Goal: Task Accomplishment & Management: Complete application form

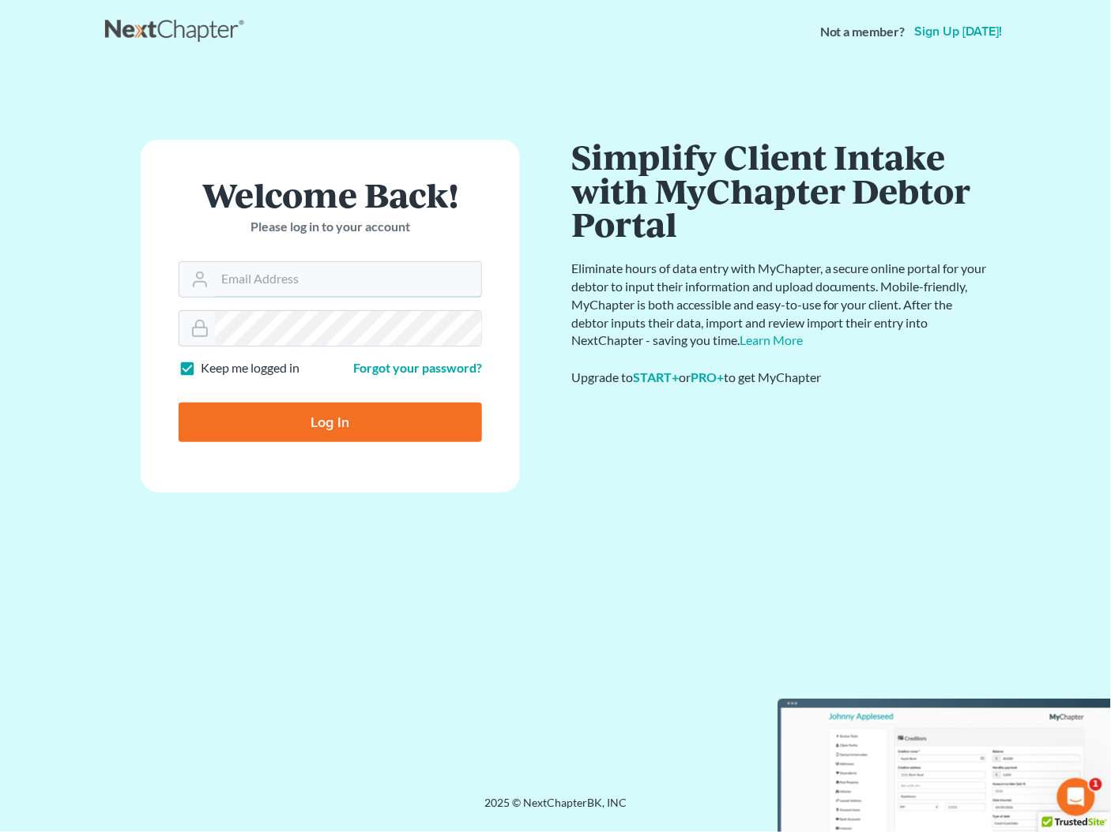
type input "[PERSON_NAME][EMAIL_ADDRESS][DOMAIN_NAME]"
click at [347, 413] on input "Log In" at bounding box center [330, 422] width 303 height 39
type input "Thinking..."
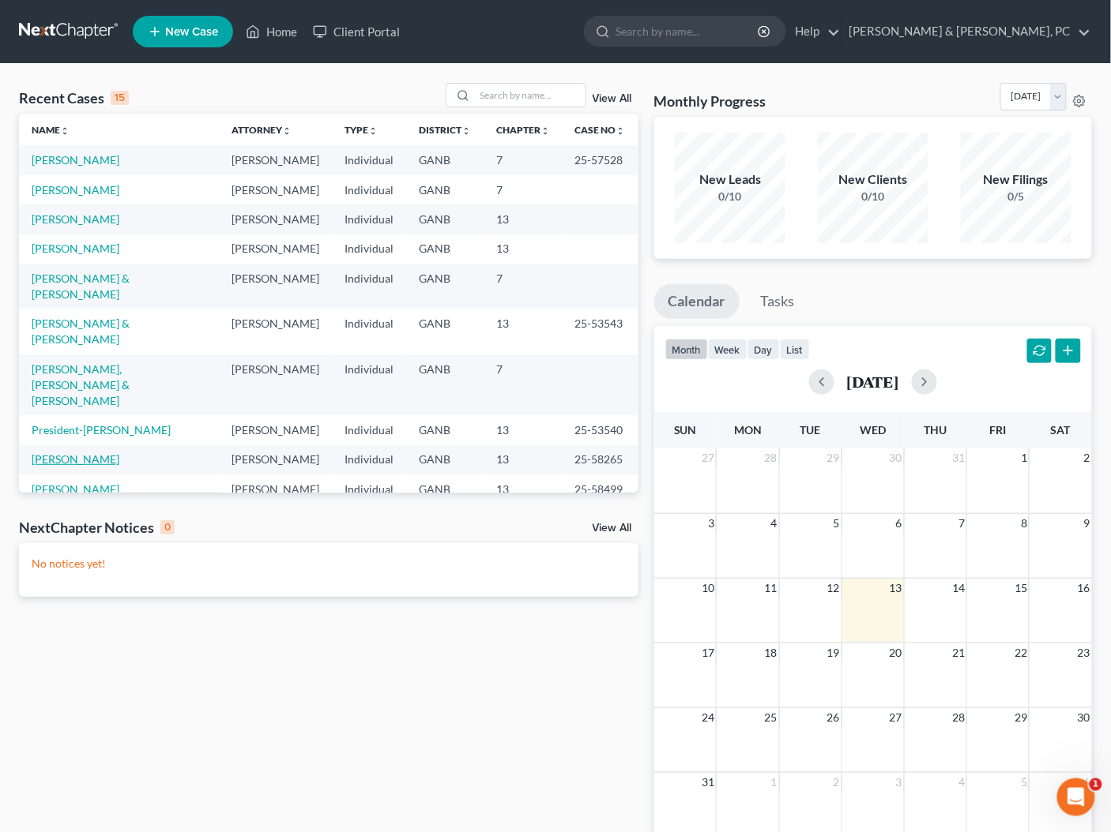
click at [92, 453] on link "[PERSON_NAME]" at bounding box center [76, 459] width 88 height 13
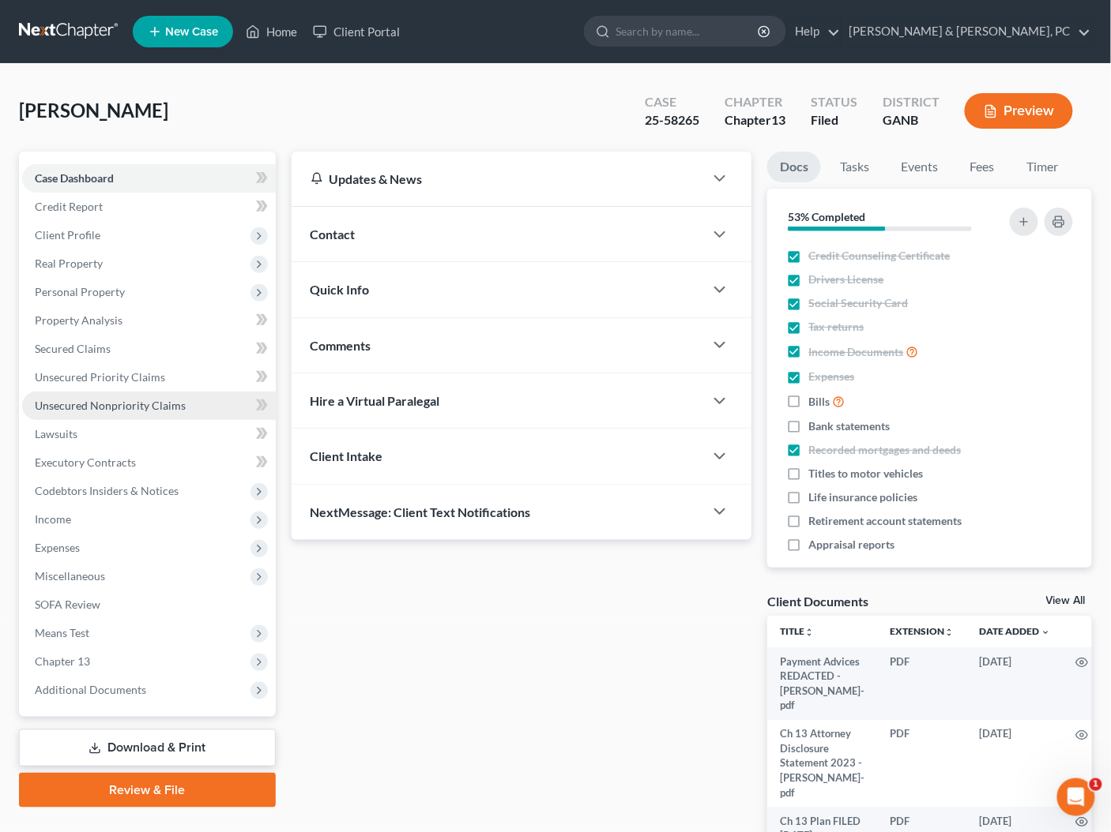
click at [71, 406] on span "Unsecured Nonpriority Claims" at bounding box center [110, 405] width 151 height 13
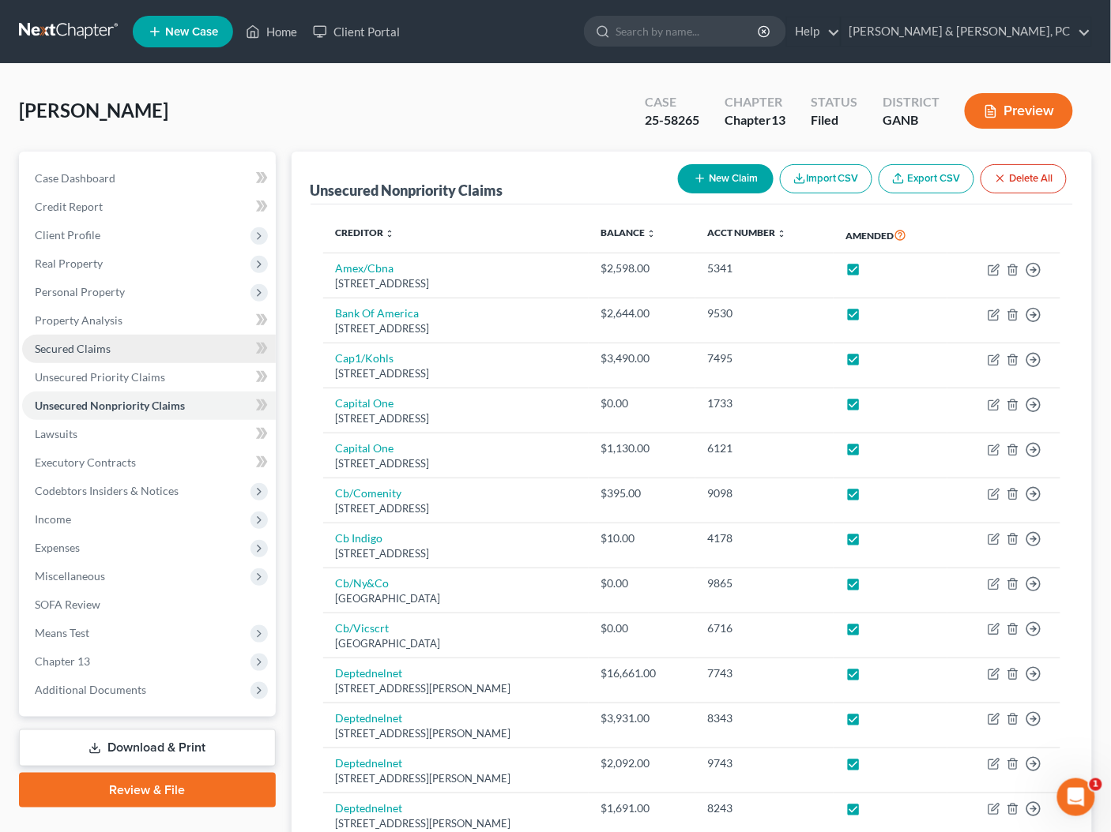
click at [66, 350] on span "Secured Claims" at bounding box center [73, 348] width 76 height 13
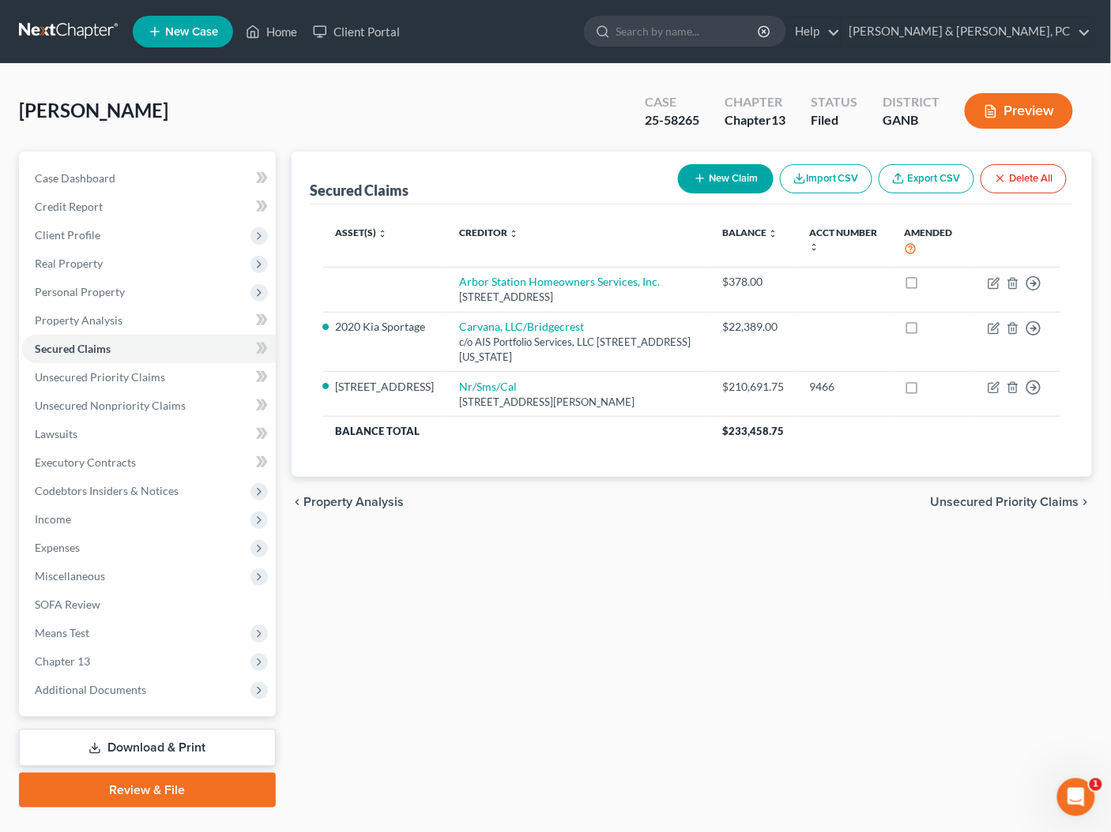
click at [1020, 499] on span "Unsecured Priority Claims" at bounding box center [1004, 502] width 148 height 13
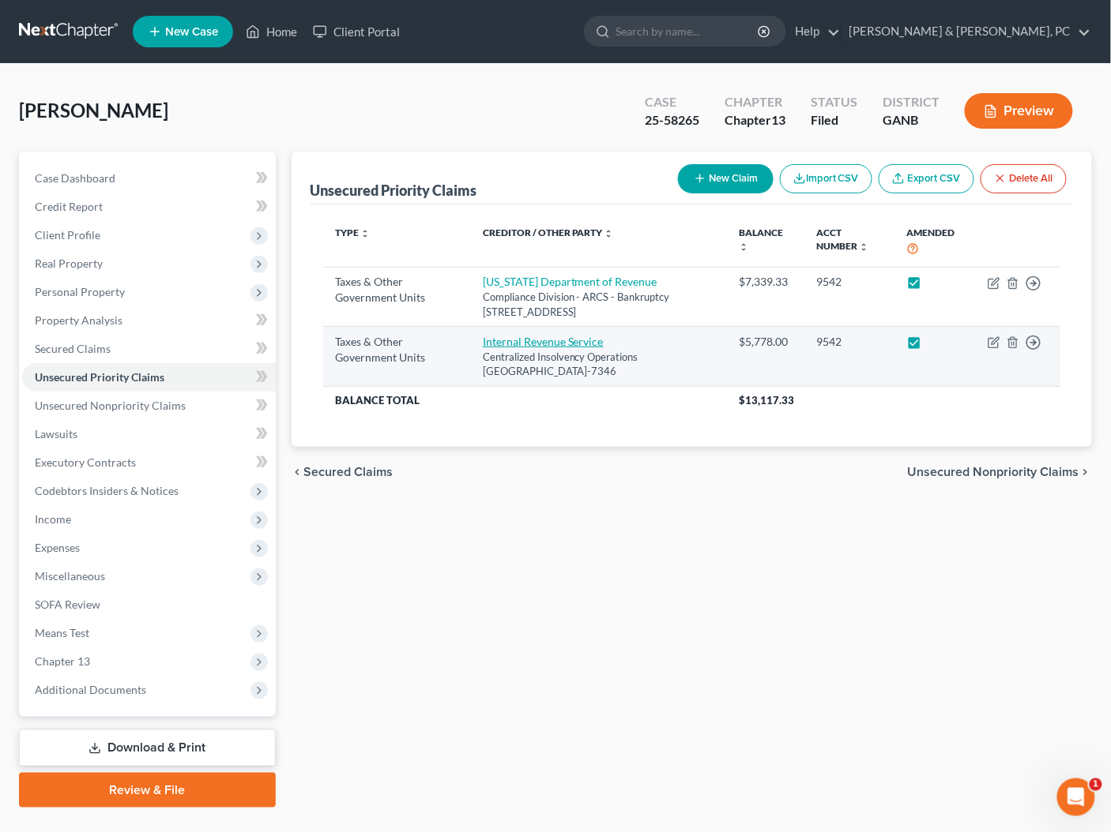
click at [537, 342] on link "Internal Revenue Service" at bounding box center [543, 341] width 121 height 13
select select "0"
select select "39"
select select "0"
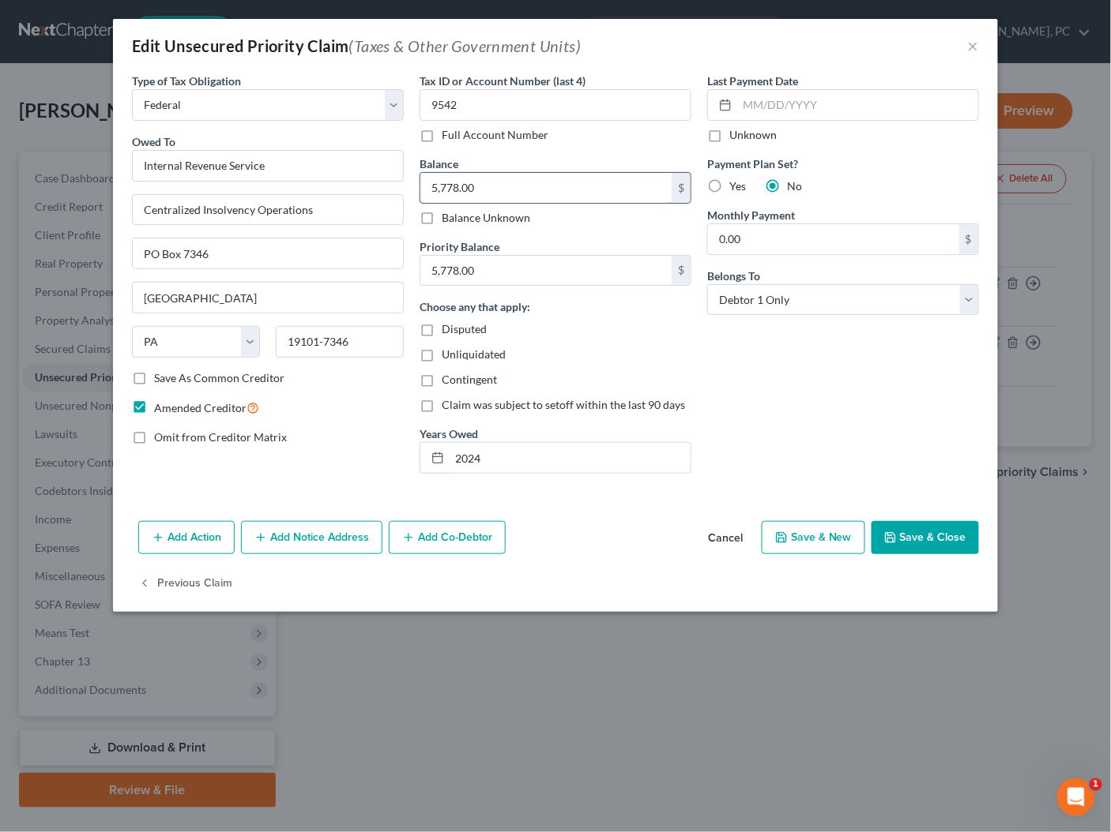
click at [487, 186] on input "5,778.00" at bounding box center [545, 188] width 251 height 30
click at [511, 182] on input "10,905.44" at bounding box center [545, 188] width 251 height 30
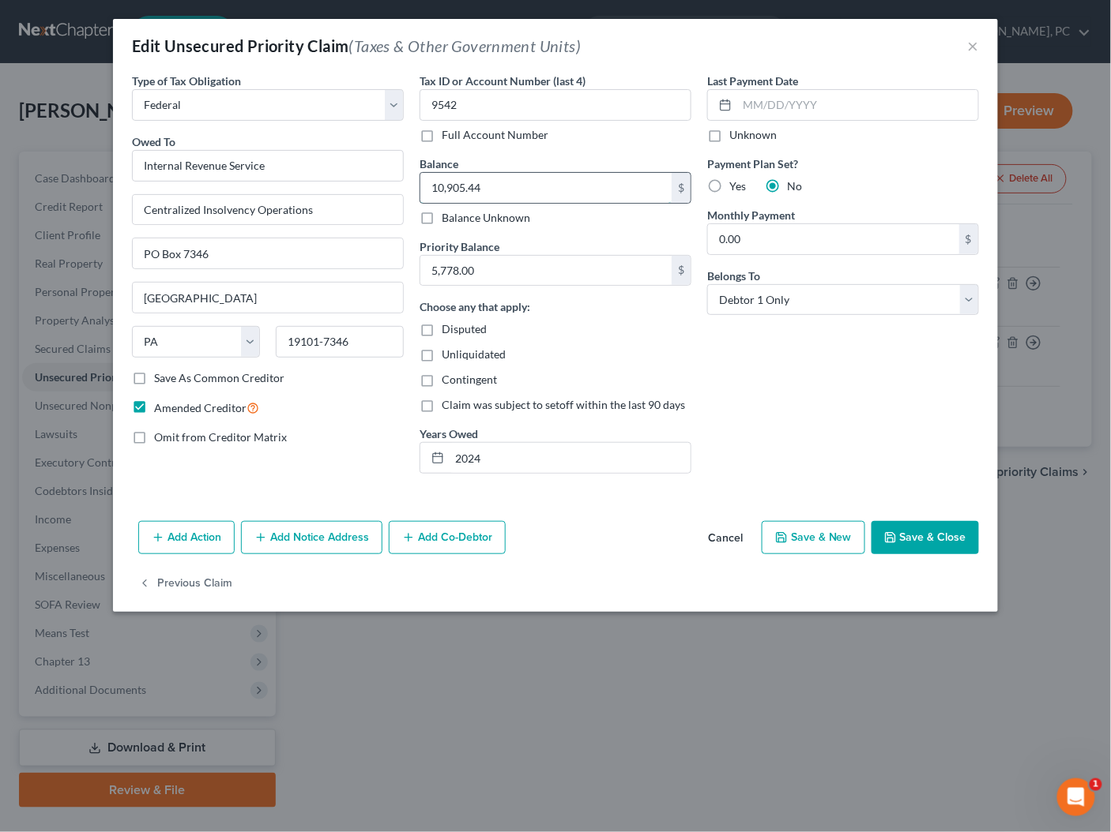
click at [511, 182] on input "10,905.44" at bounding box center [545, 188] width 251 height 30
type input "10,905.44"
click at [481, 272] on input "5,778.00" at bounding box center [545, 271] width 251 height 30
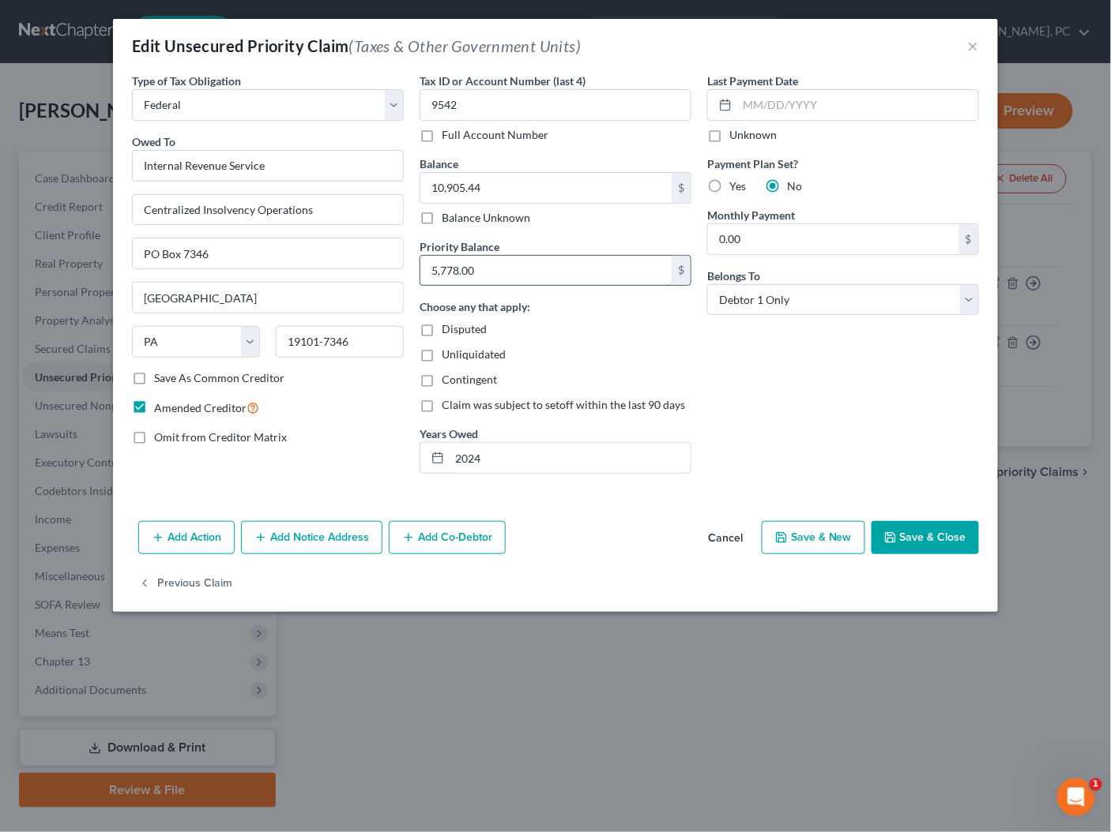
paste input "10,905.44"
type input "10,905.44"
click at [739, 393] on div "Last Payment Date Unknown Payment Plan Set? Yes No Monthly Payment 0.00 $ Belon…" at bounding box center [843, 280] width 288 height 414
click at [507, 463] on input "2024" at bounding box center [569, 458] width 241 height 30
click at [454, 453] on input "2024" at bounding box center [569, 458] width 241 height 30
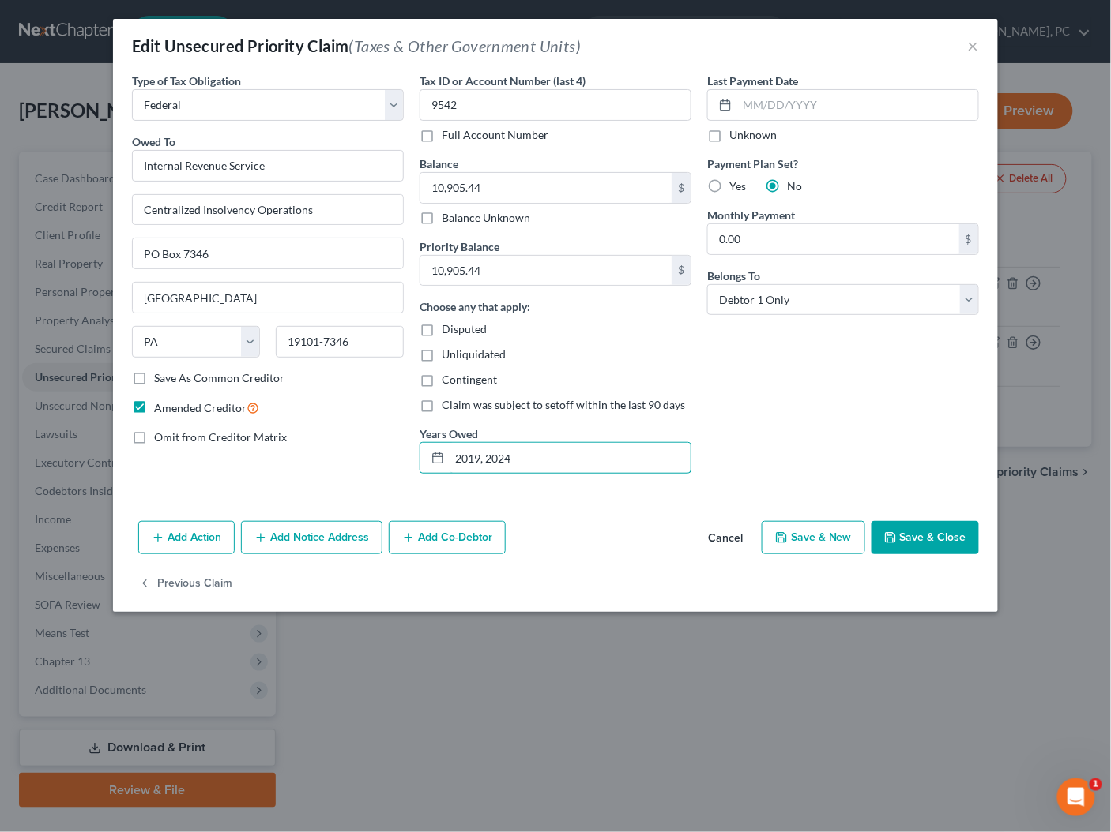
type input "2019, 2024"
click at [945, 540] on button "Save & Close" at bounding box center [924, 537] width 107 height 33
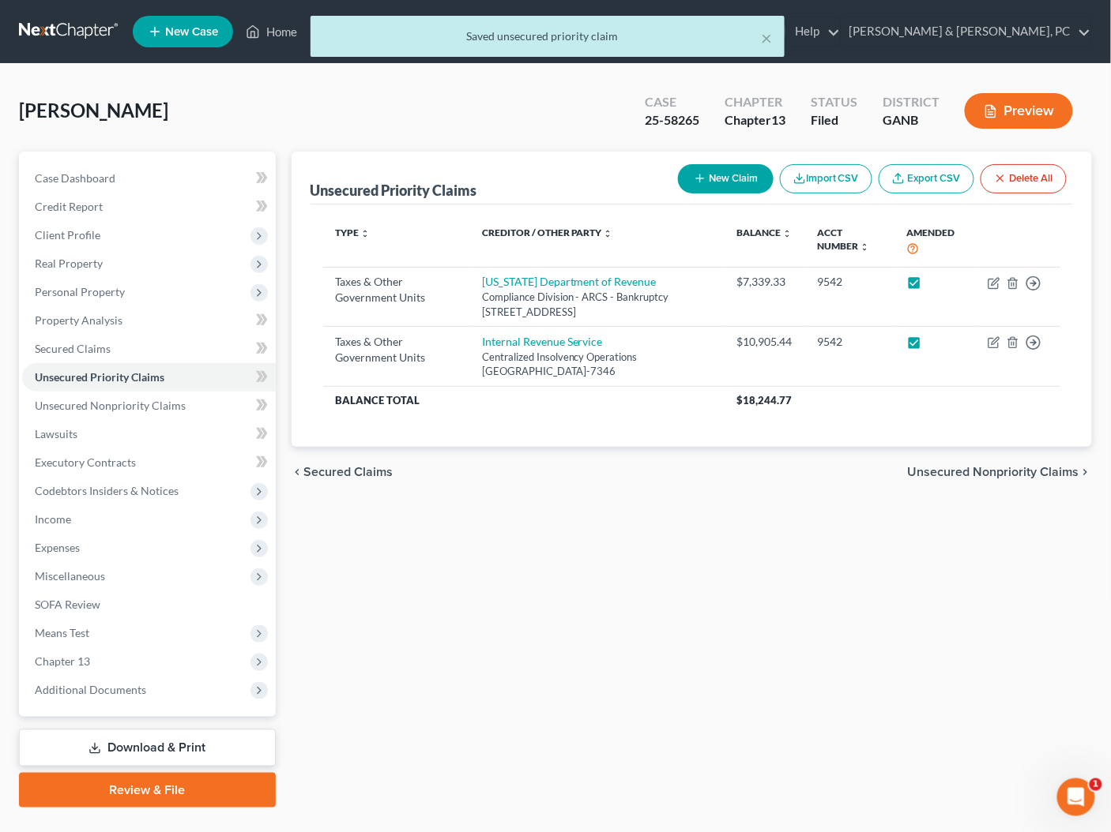
click at [976, 461] on div "chevron_left Secured Claims Unsecured Nonpriority Claims chevron_right" at bounding box center [691, 472] width 801 height 51
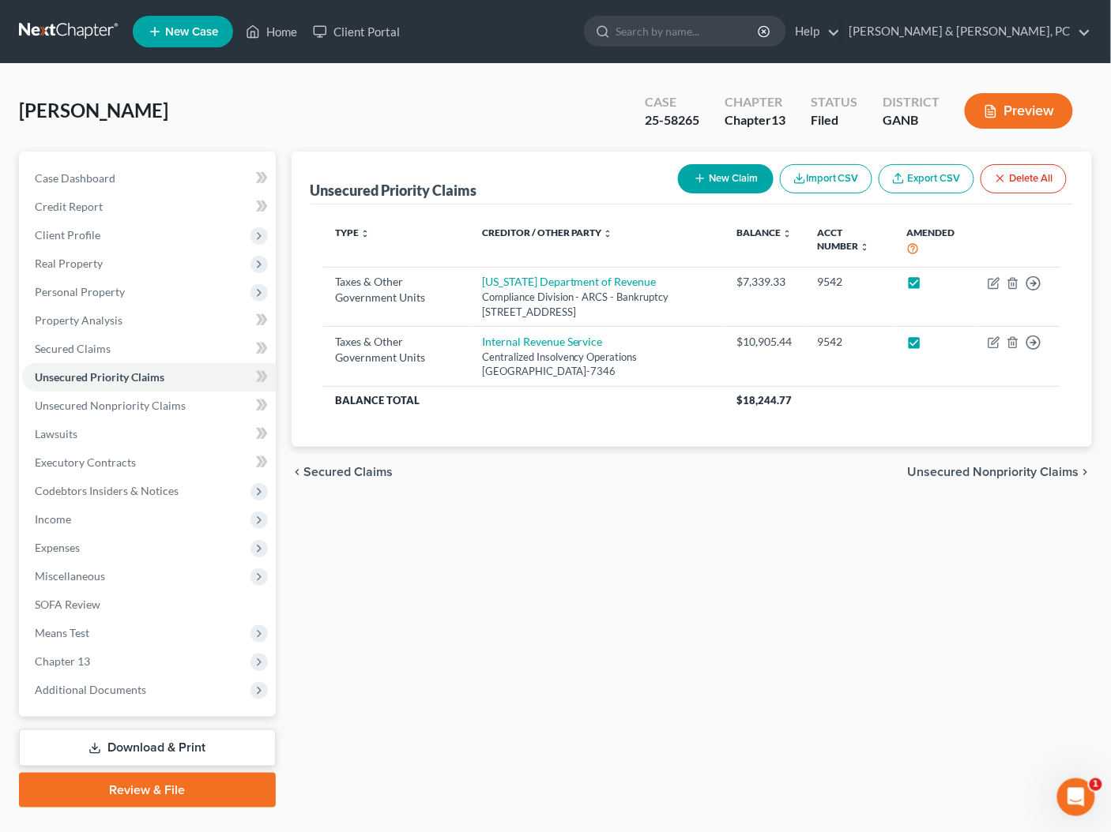
click at [975, 466] on span "Unsecured Nonpriority Claims" at bounding box center [993, 472] width 171 height 13
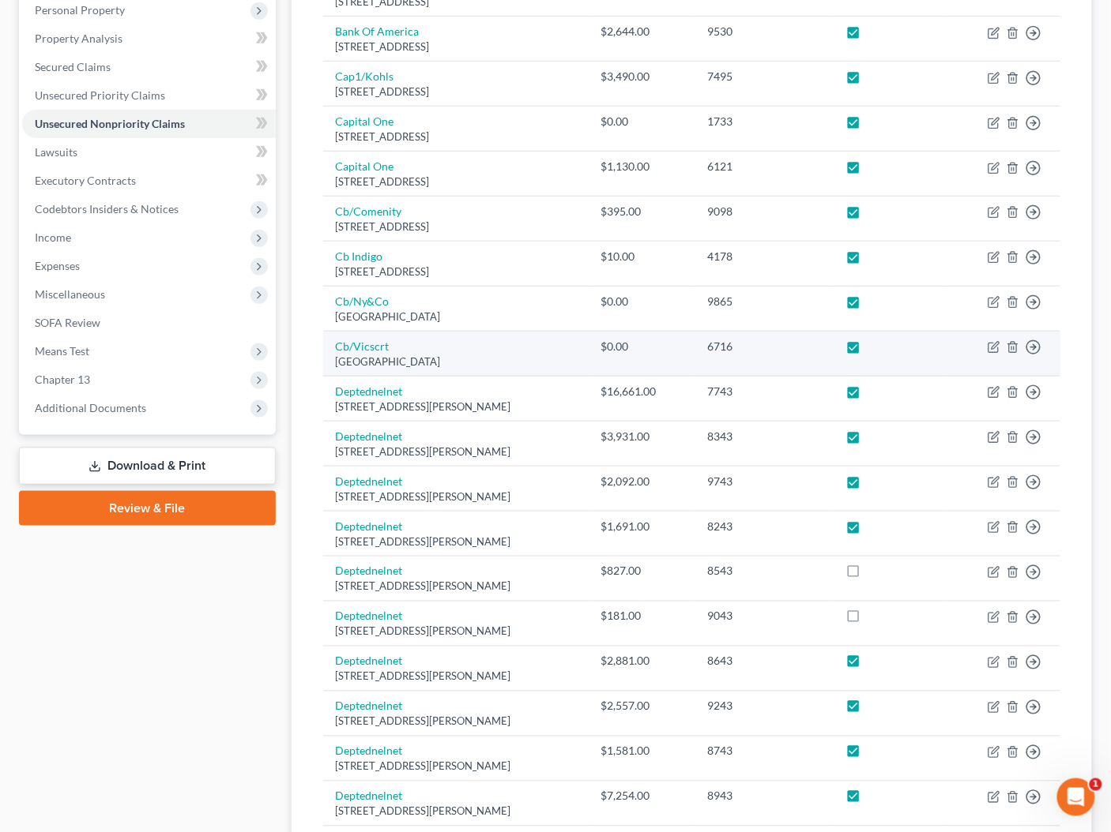
scroll to position [389, 0]
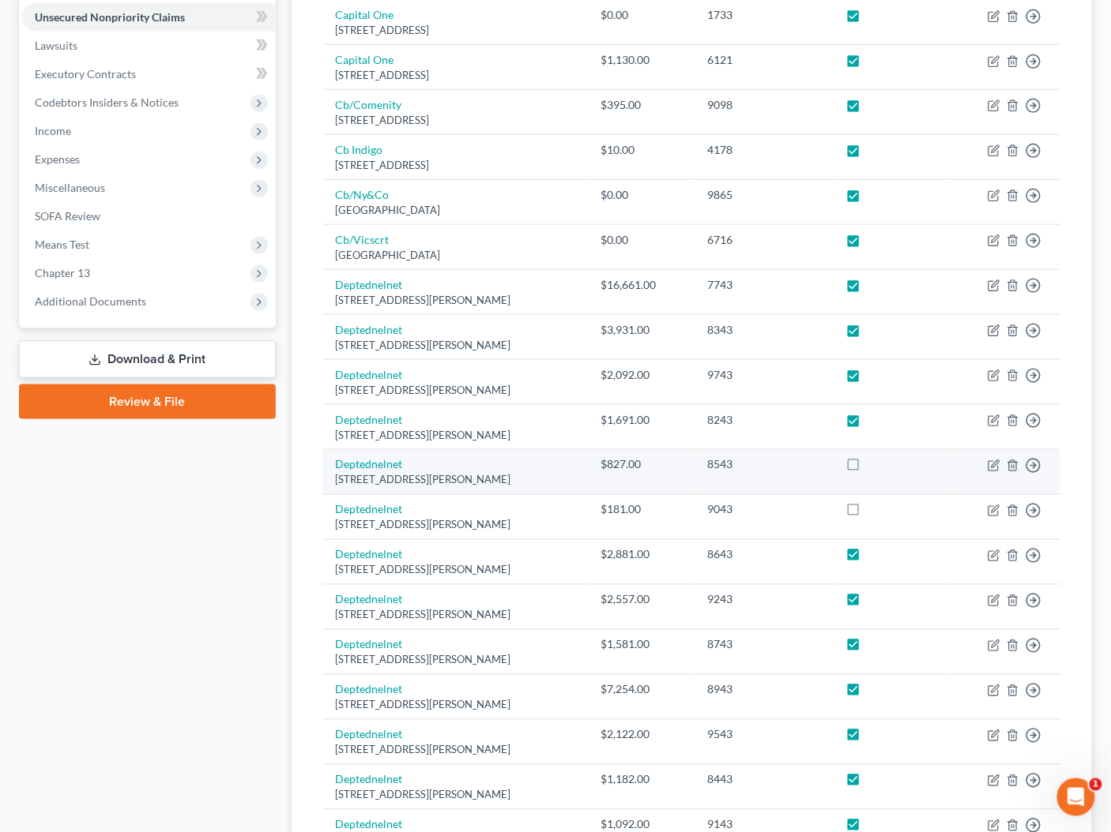
click at [868, 469] on label at bounding box center [868, 469] width 0 height 0
click at [874, 464] on input "checkbox" at bounding box center [879, 462] width 10 height 10
checkbox input "true"
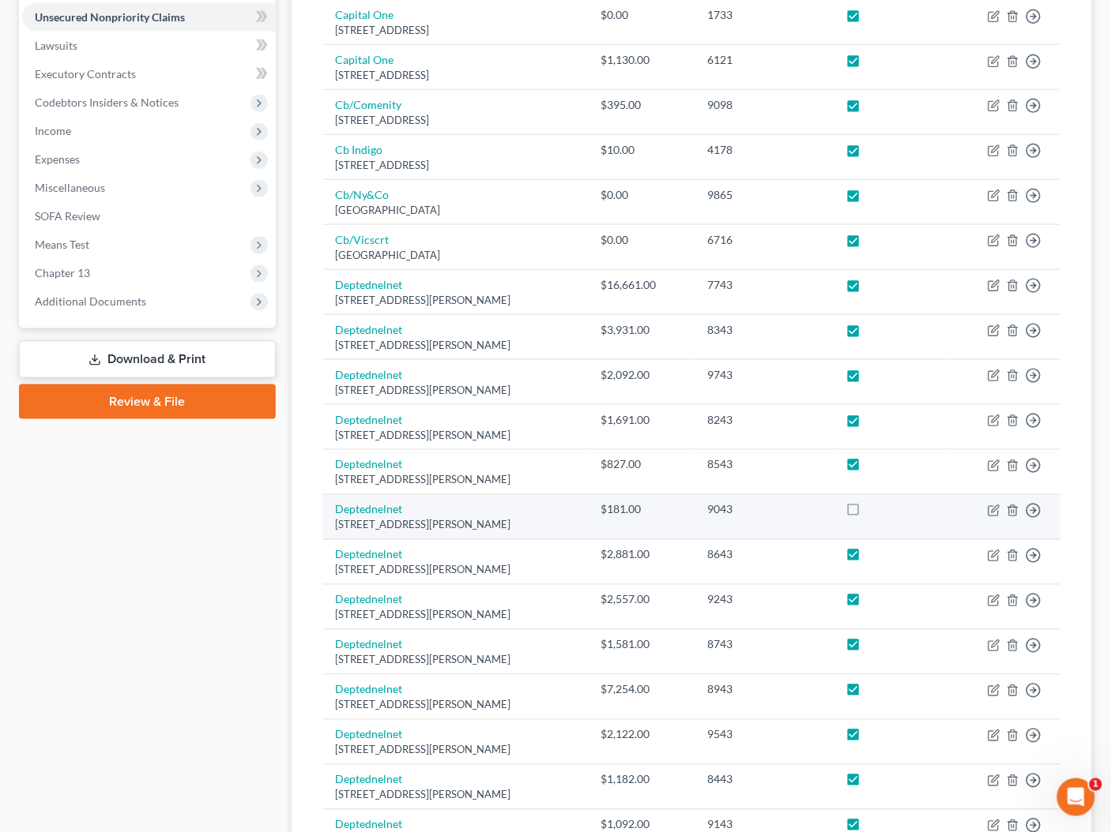
click at [868, 514] on label at bounding box center [868, 514] width 0 height 0
click at [874, 502] on input "checkbox" at bounding box center [879, 507] width 10 height 10
checkbox input "true"
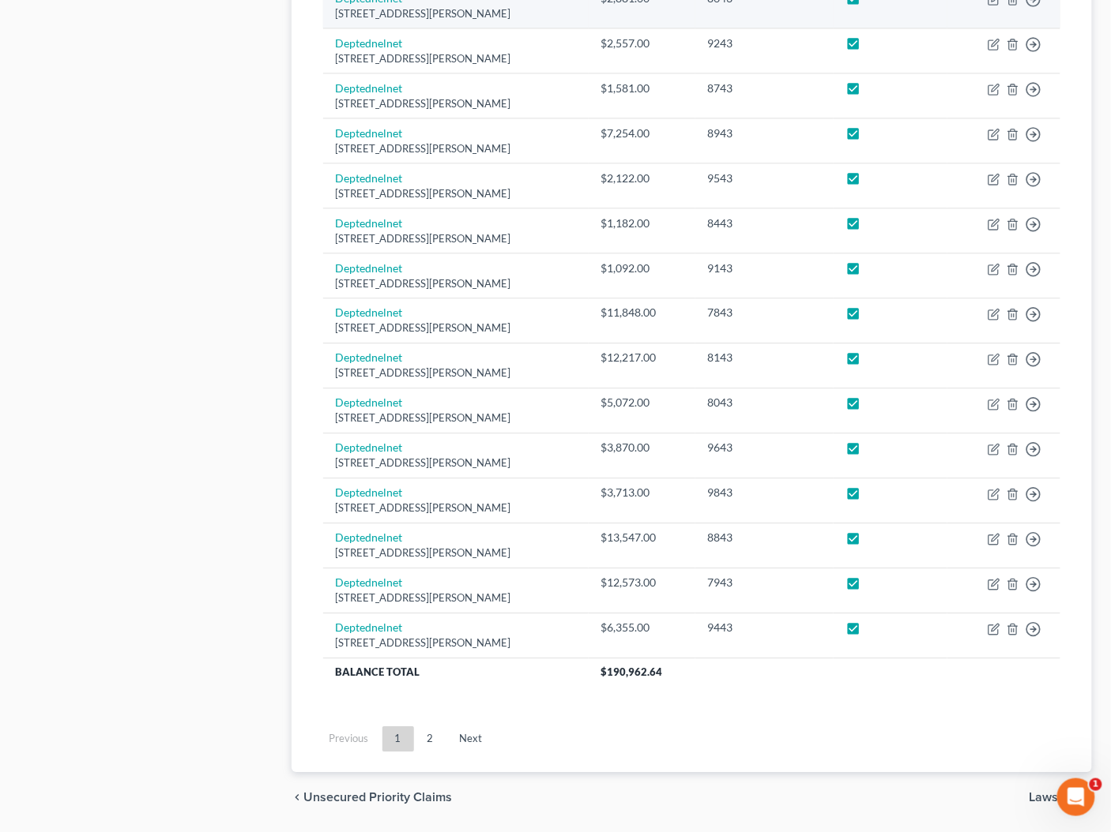
scroll to position [983, 0]
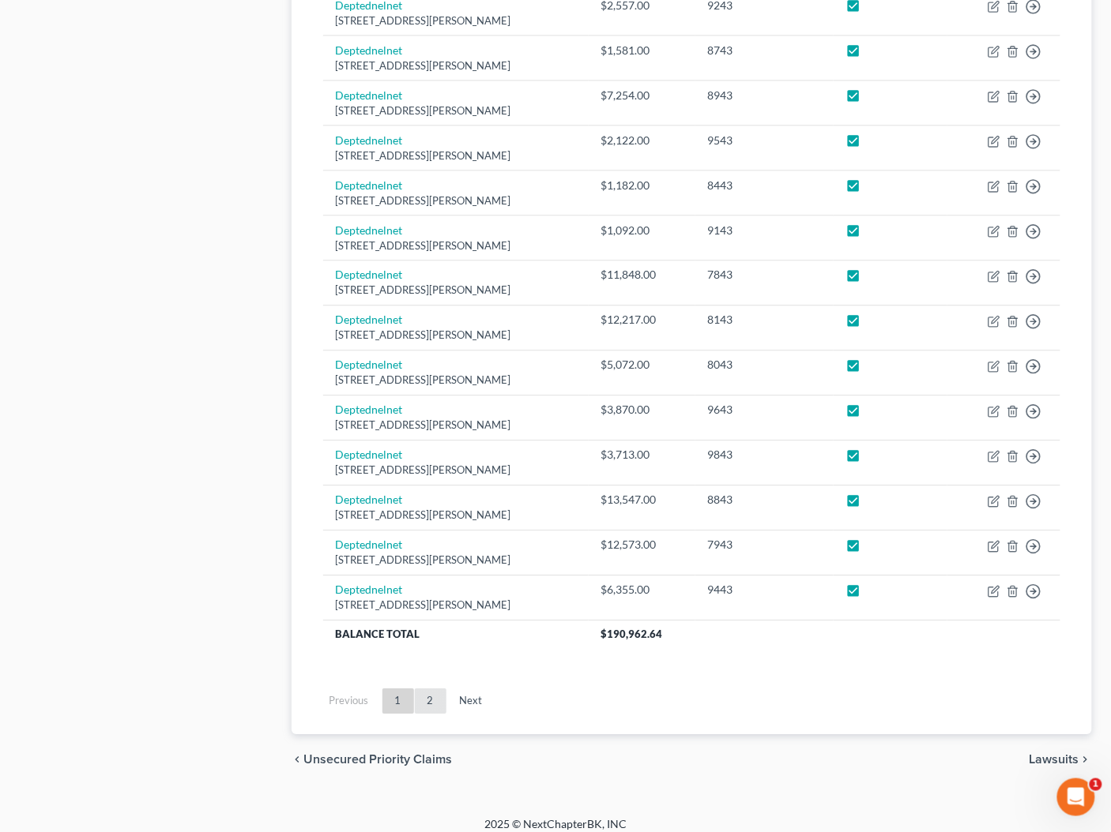
click at [426, 693] on link "2" at bounding box center [431, 701] width 32 height 25
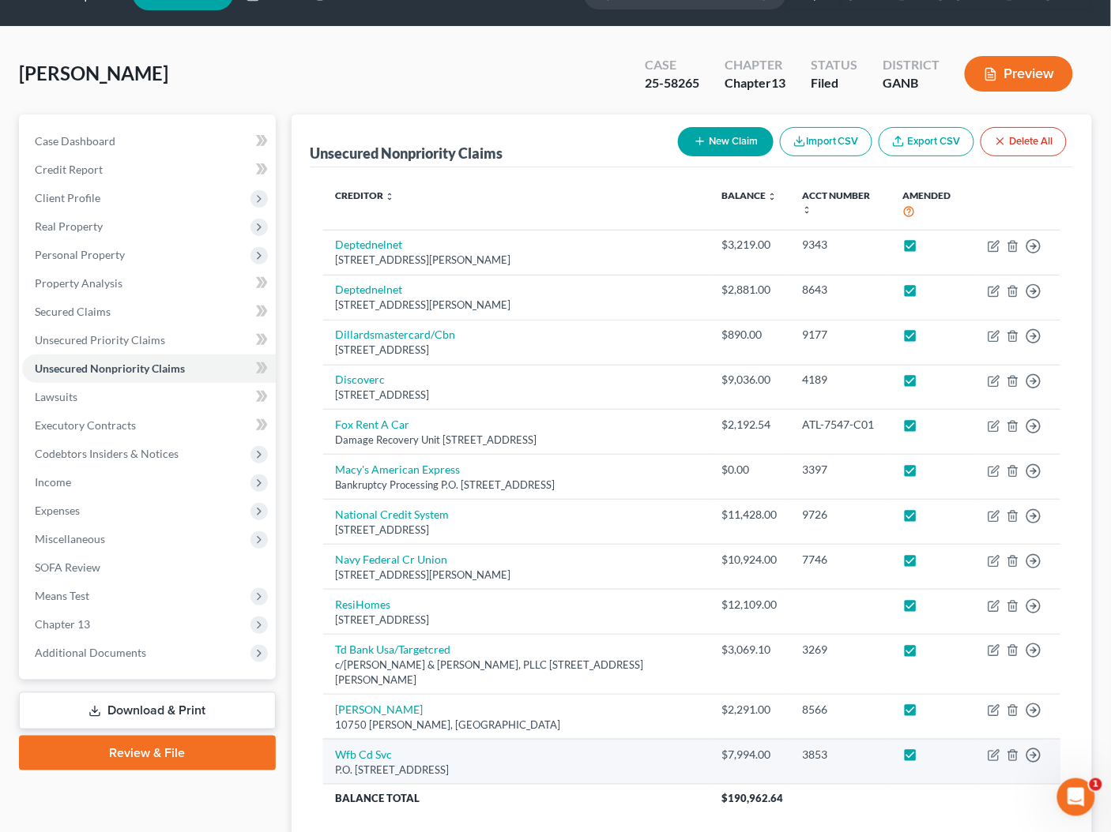
scroll to position [41, 0]
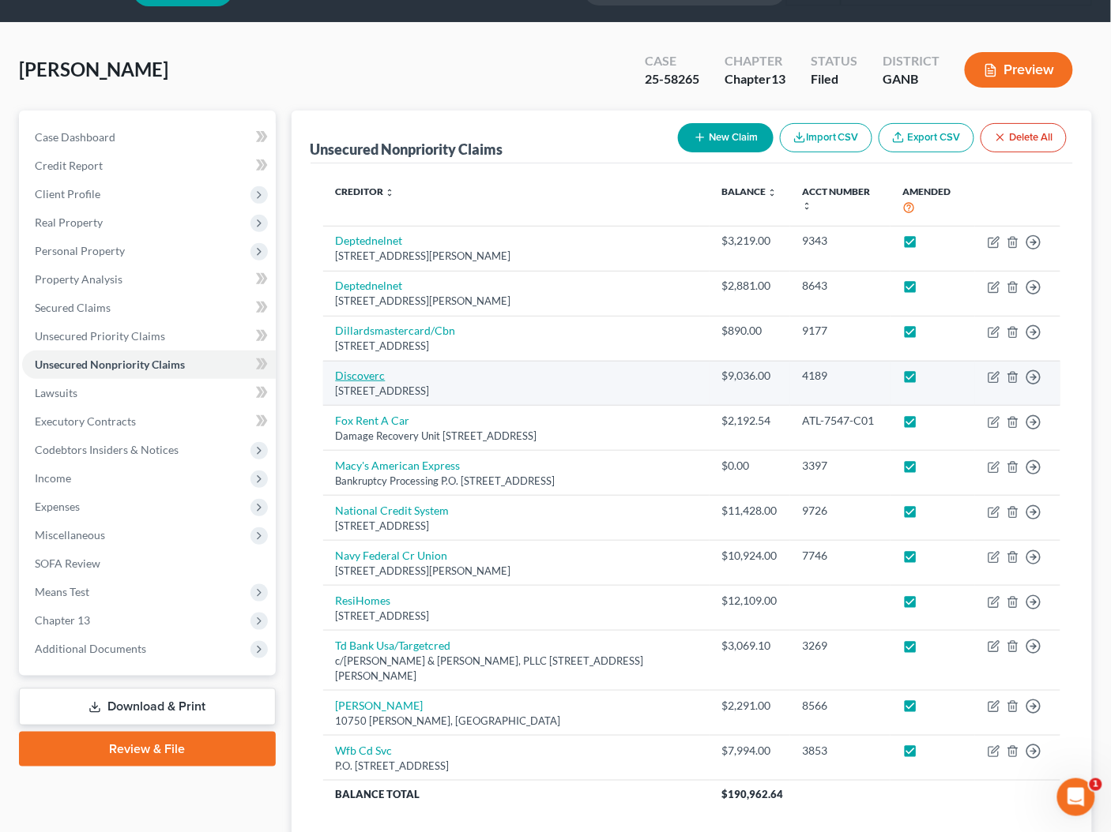
click at [368, 378] on link "Discoverc" at bounding box center [361, 375] width 50 height 13
select select "7"
select select "2"
select select "0"
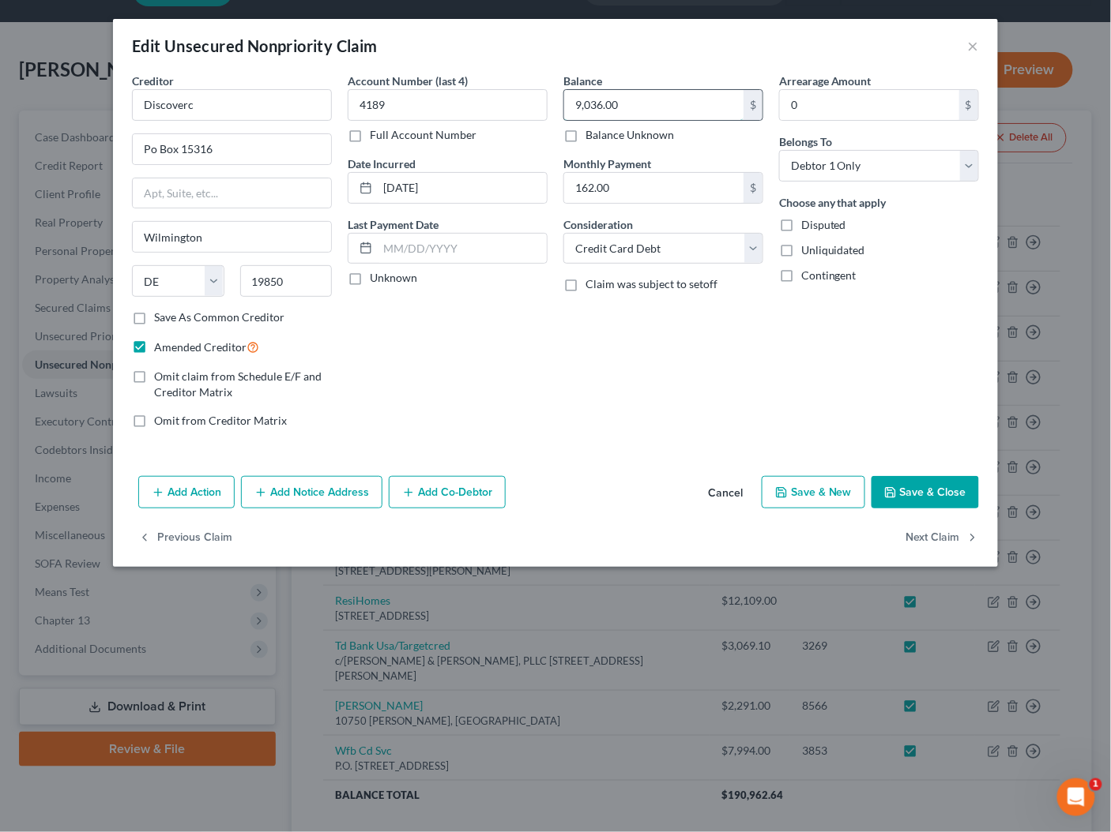
click at [626, 106] on input "9,036.00" at bounding box center [653, 105] width 179 height 30
click at [626, 104] on input "9,036.00" at bounding box center [653, 105] width 179 height 30
type input "9,036.35"
click at [711, 400] on div "Balance 9,036.35 $ Balance Unknown Balance Undetermined 9,036.35 $ Balance Unkn…" at bounding box center [663, 257] width 216 height 369
click at [940, 483] on button "Save & Close" at bounding box center [924, 492] width 107 height 33
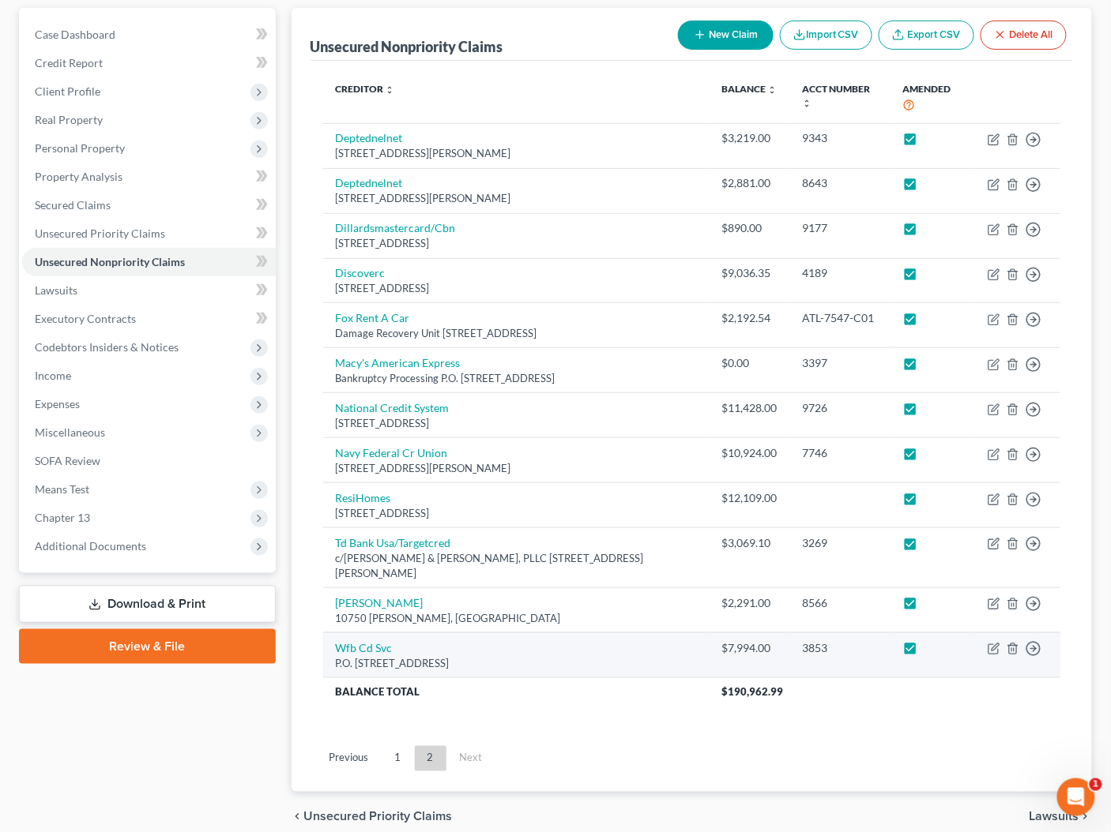
scroll to position [147, 0]
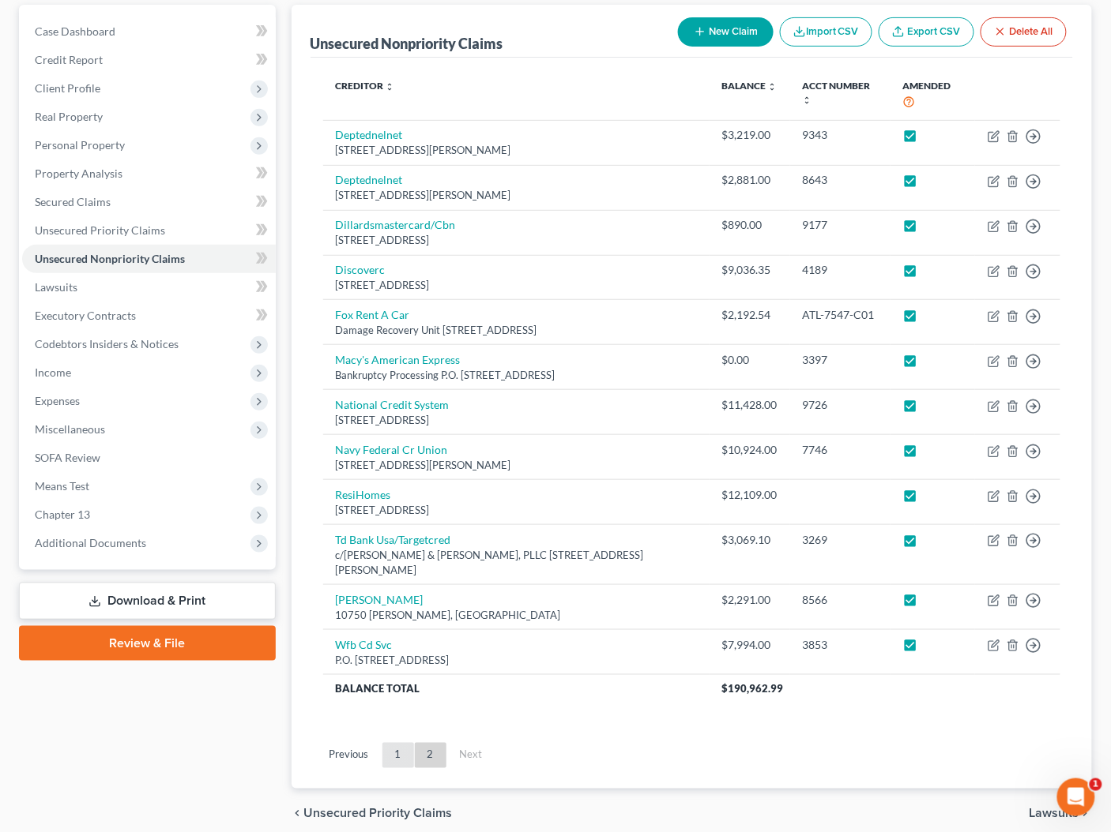
click at [398, 751] on link "1" at bounding box center [398, 755] width 32 height 25
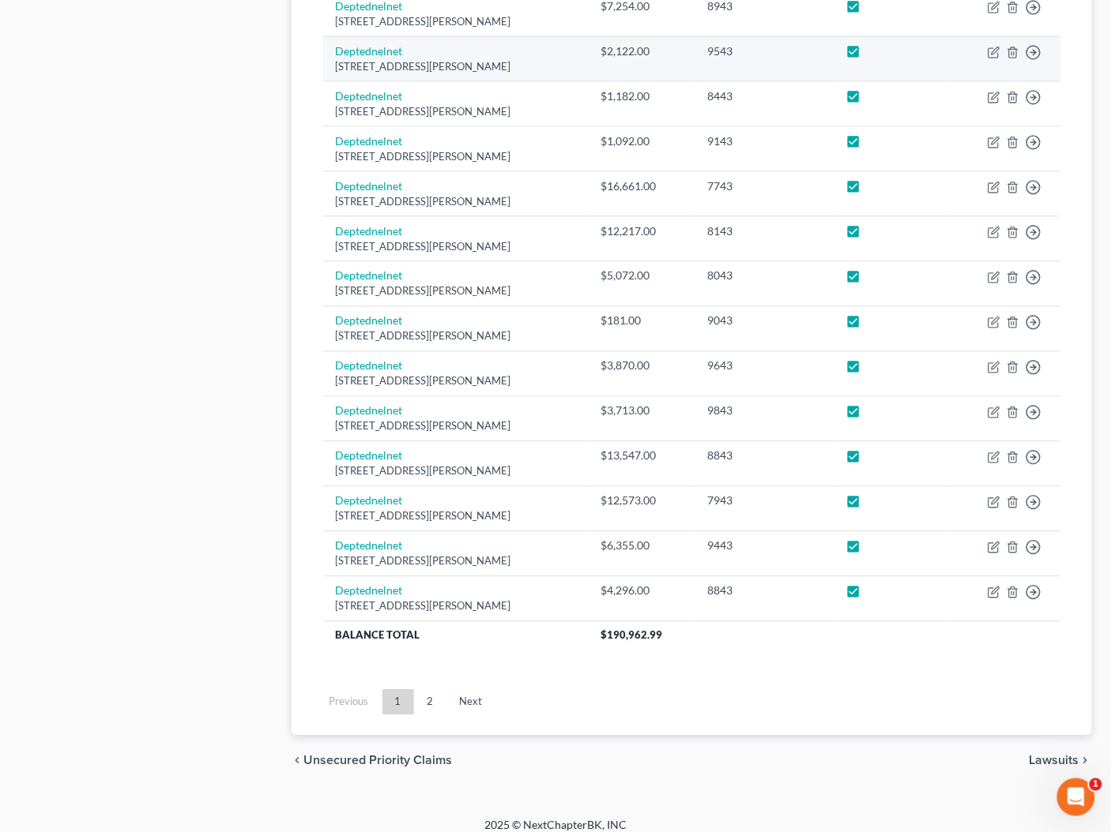
scroll to position [983, 0]
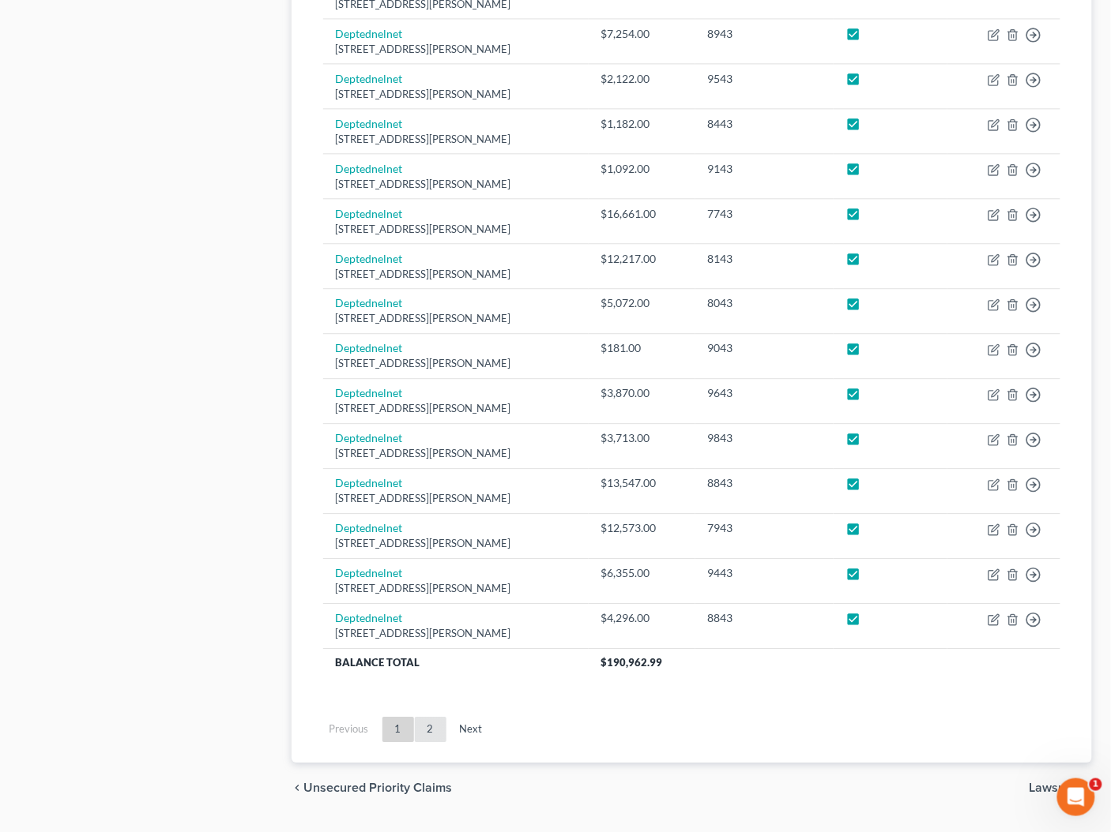
click at [430, 717] on link "2" at bounding box center [431, 729] width 32 height 25
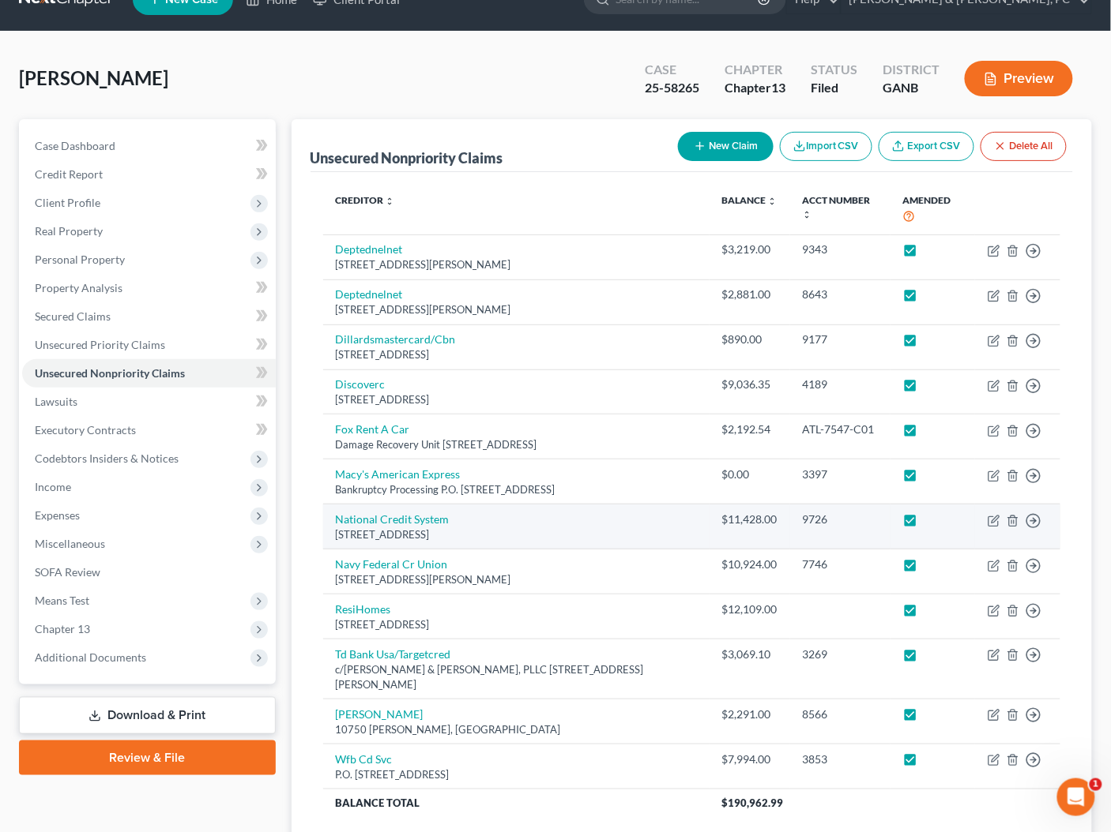
scroll to position [208, 0]
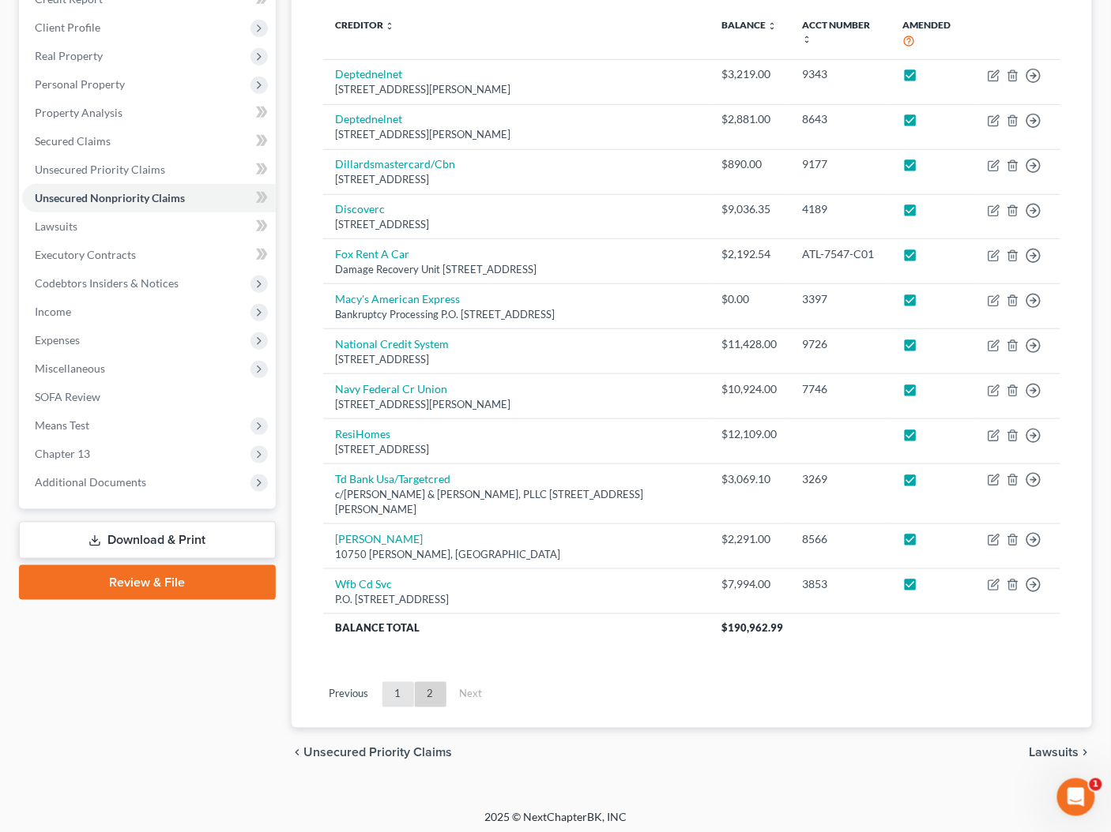
click at [395, 692] on link "1" at bounding box center [398, 694] width 32 height 25
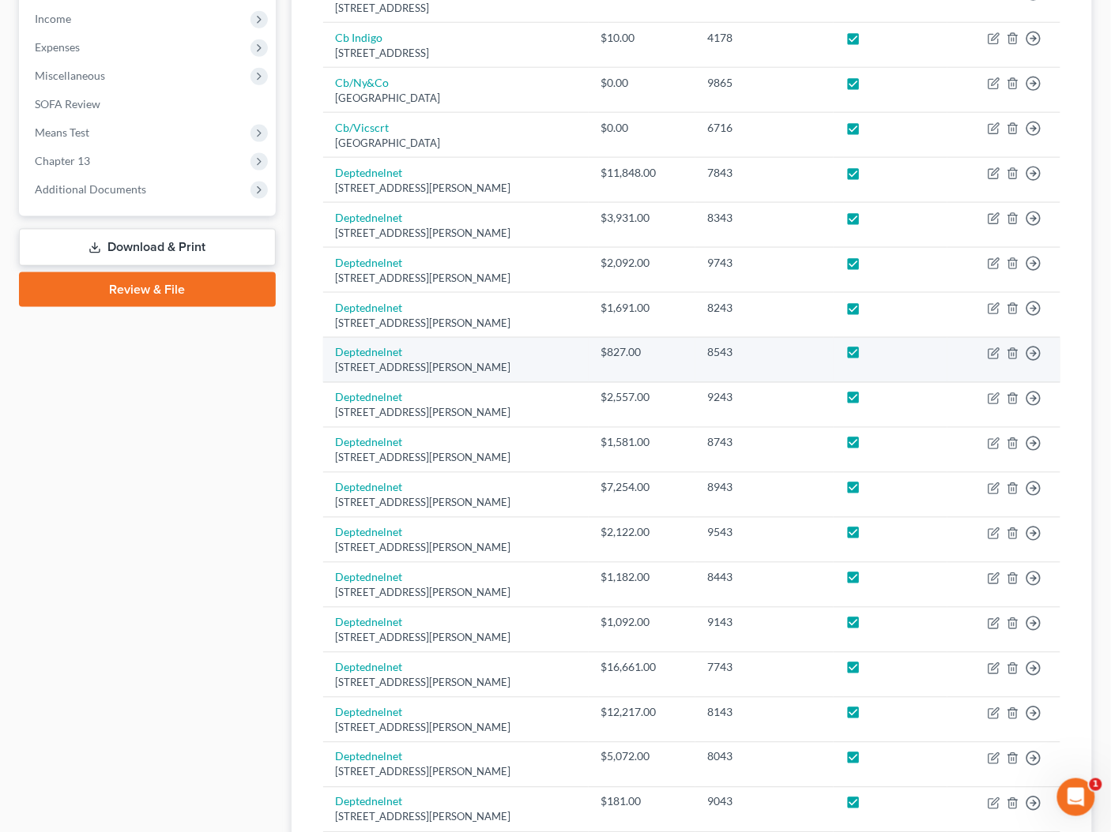
scroll to position [983, 0]
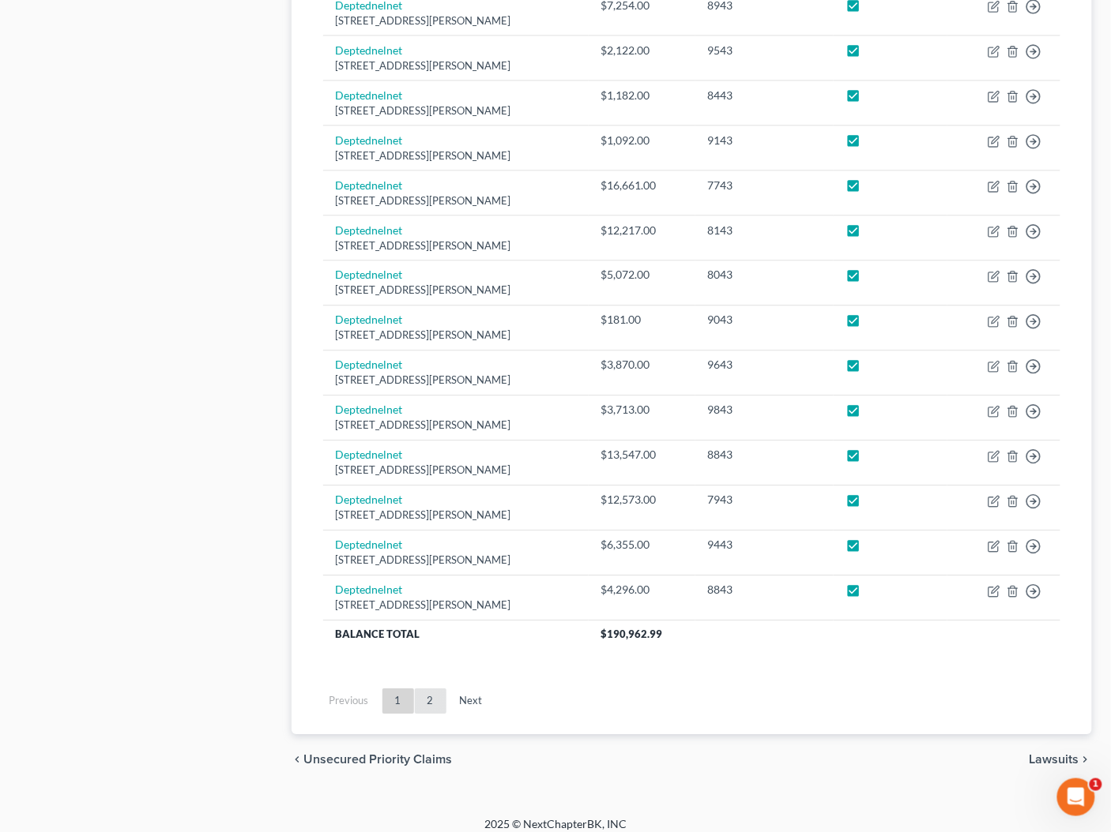
click at [424, 693] on link "2" at bounding box center [431, 701] width 32 height 25
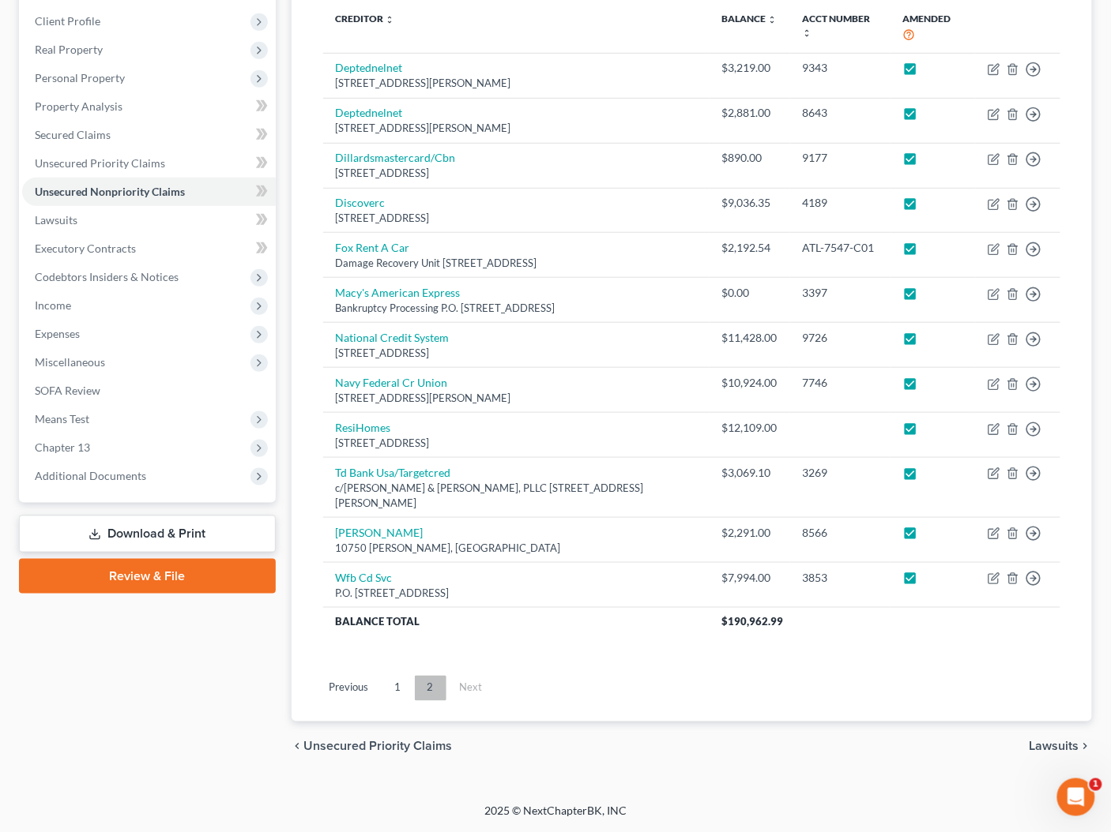
scroll to position [208, 0]
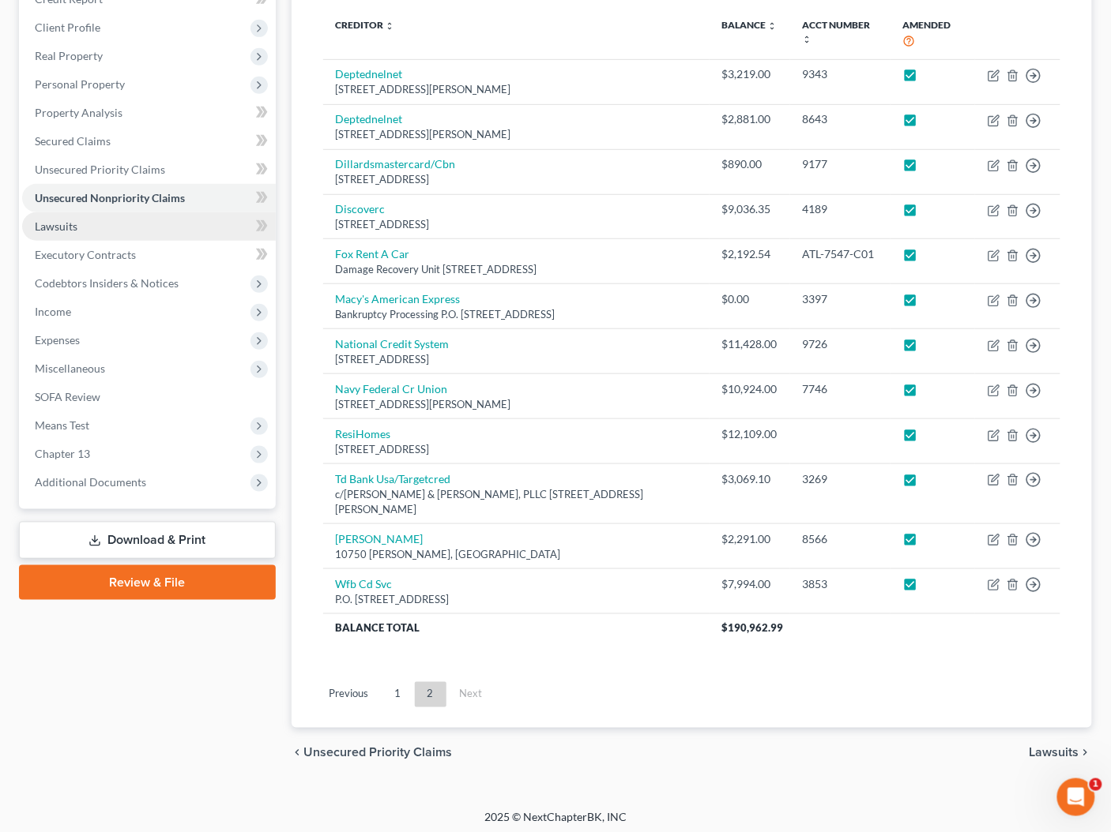
click at [77, 225] on span "Lawsuits" at bounding box center [56, 226] width 43 height 13
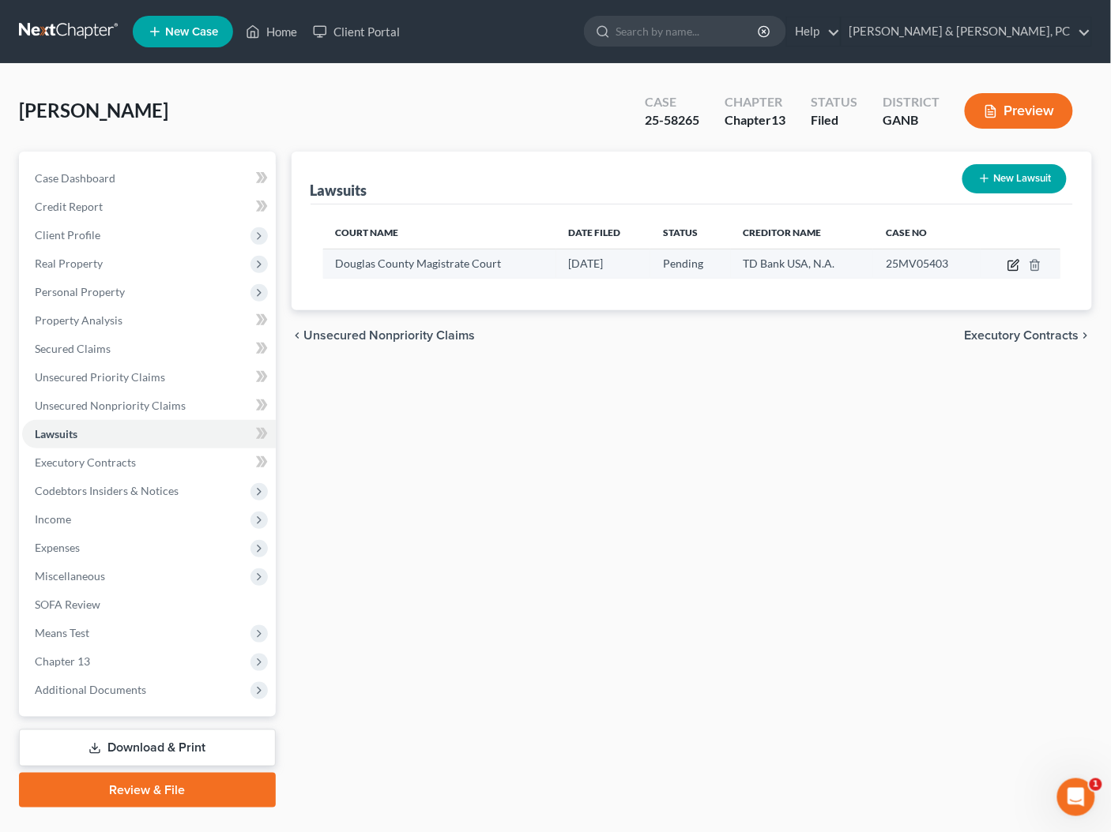
click at [1012, 268] on icon "button" at bounding box center [1013, 265] width 13 height 13
select select "10"
select select "0"
select select "4"
select select "28"
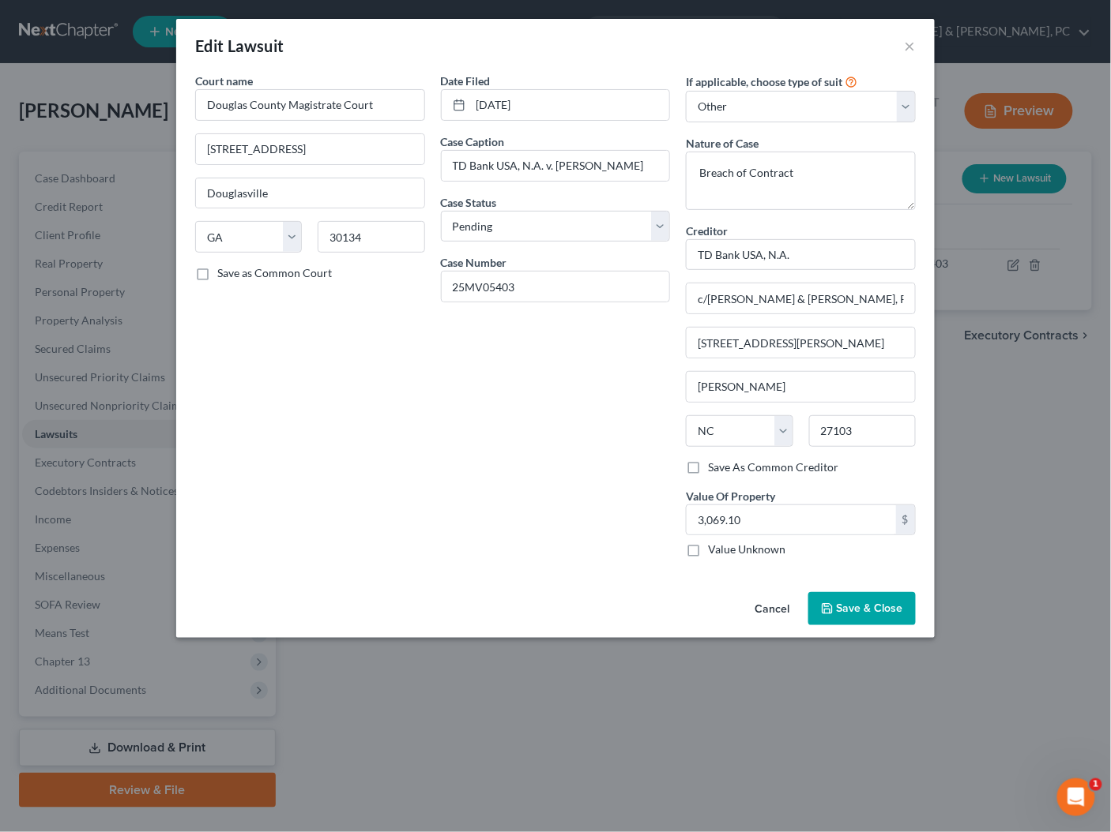
click at [787, 614] on button "Cancel" at bounding box center [772, 610] width 60 height 32
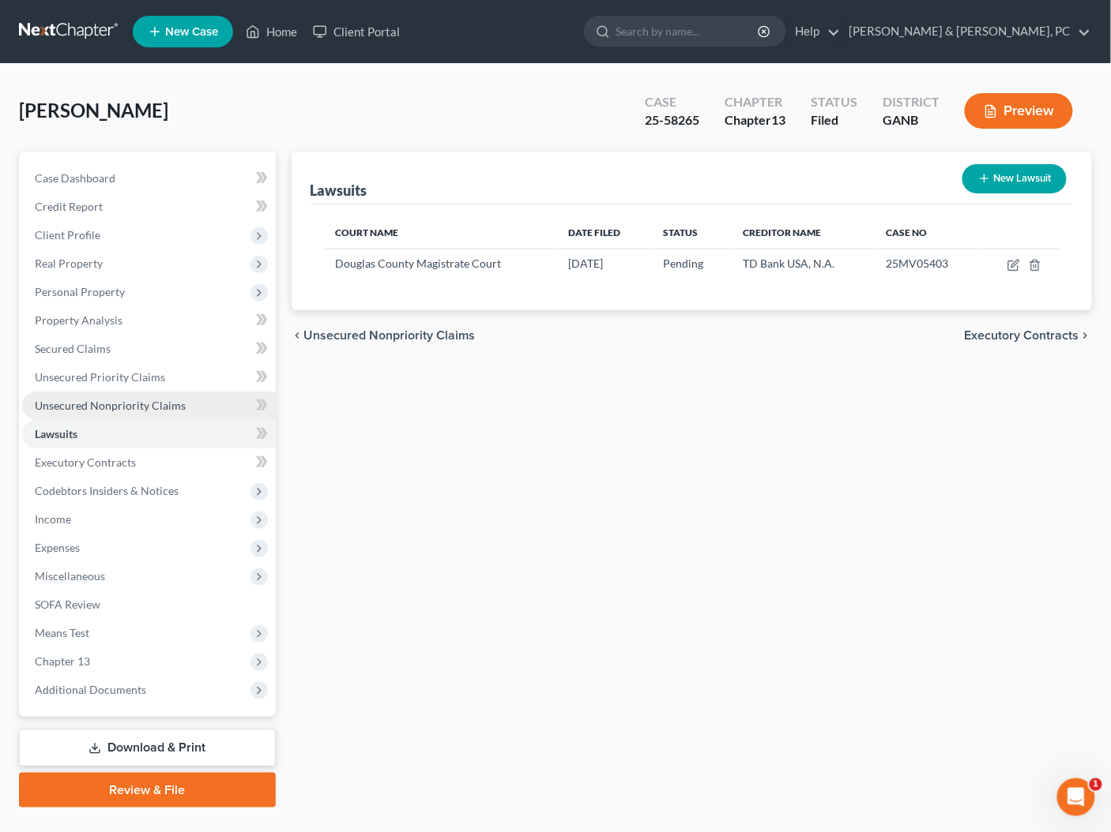
click at [89, 400] on span "Unsecured Nonpriority Claims" at bounding box center [110, 405] width 151 height 13
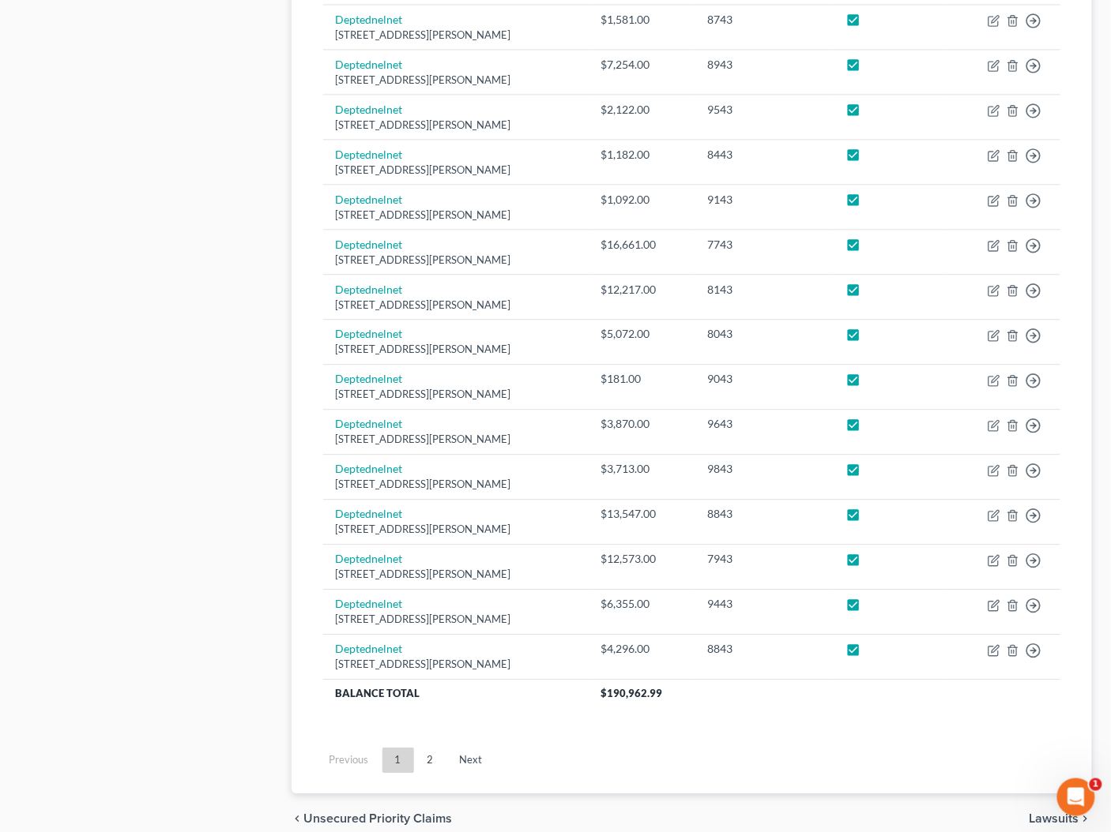
scroll to position [983, 0]
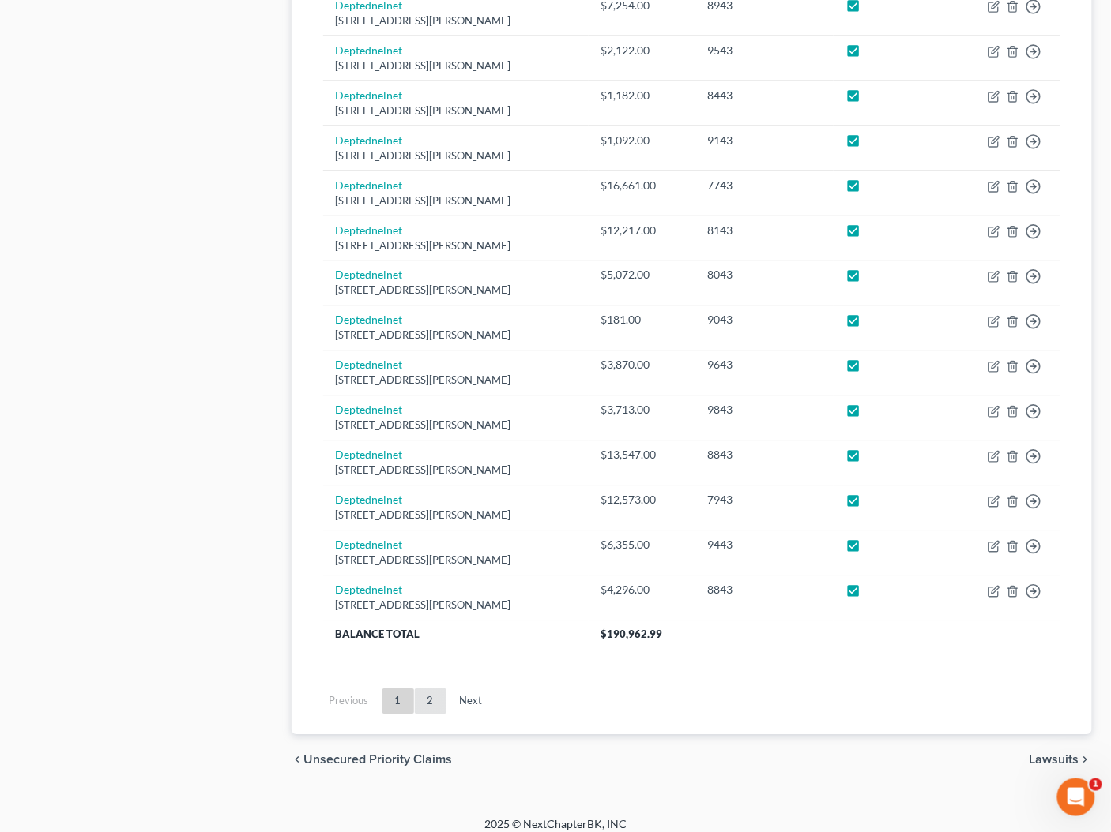
click at [442, 689] on link "2" at bounding box center [431, 701] width 32 height 25
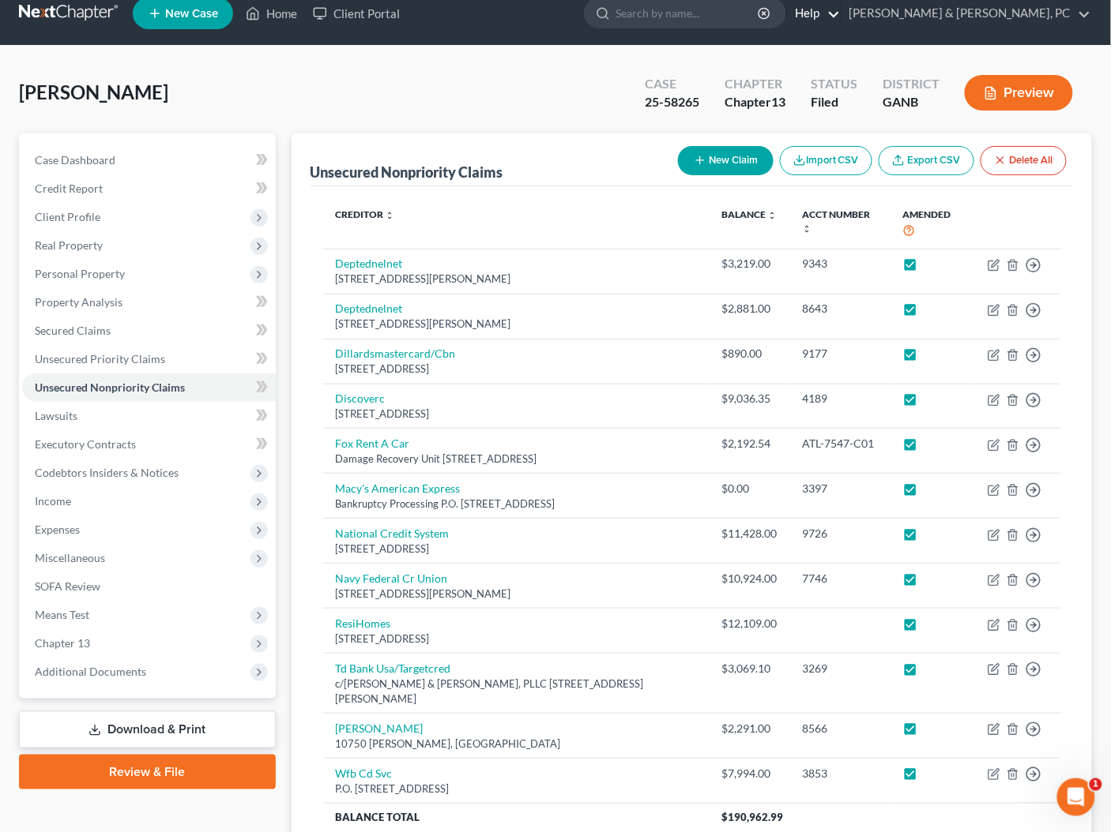
scroll to position [0, 0]
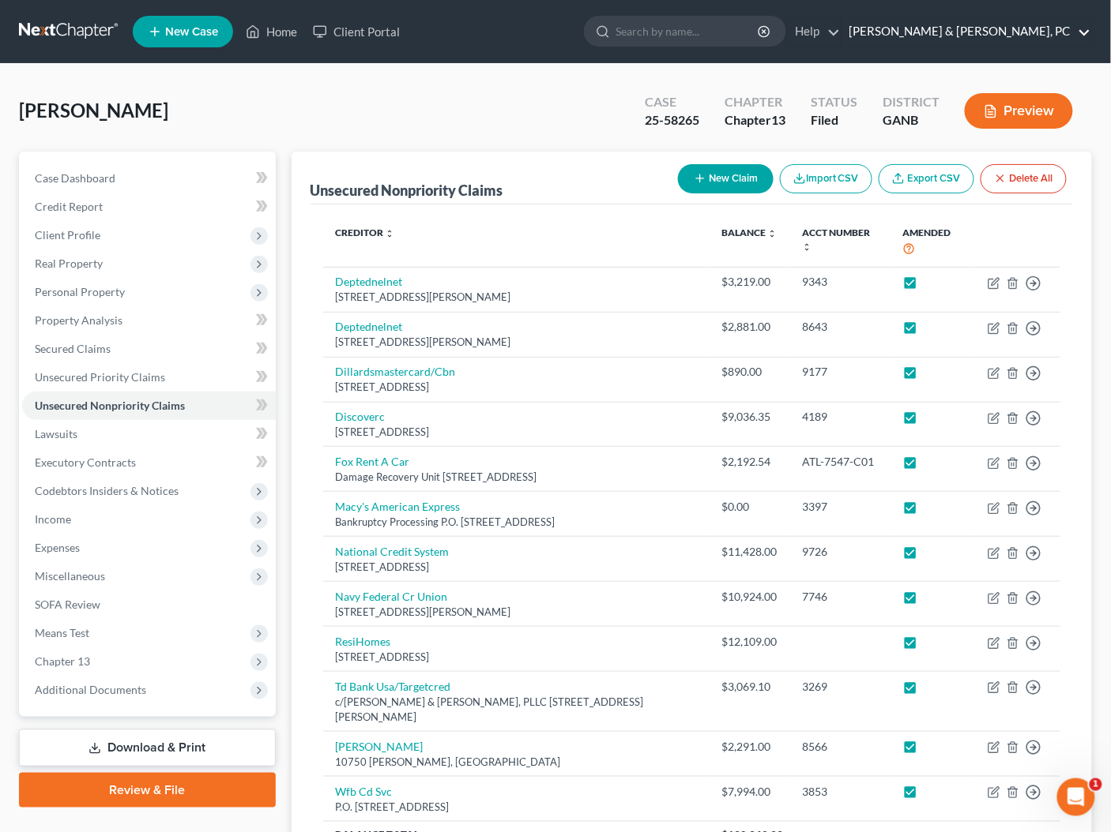
click at [1038, 31] on link "Blevins & Hong, PC" at bounding box center [966, 31] width 250 height 28
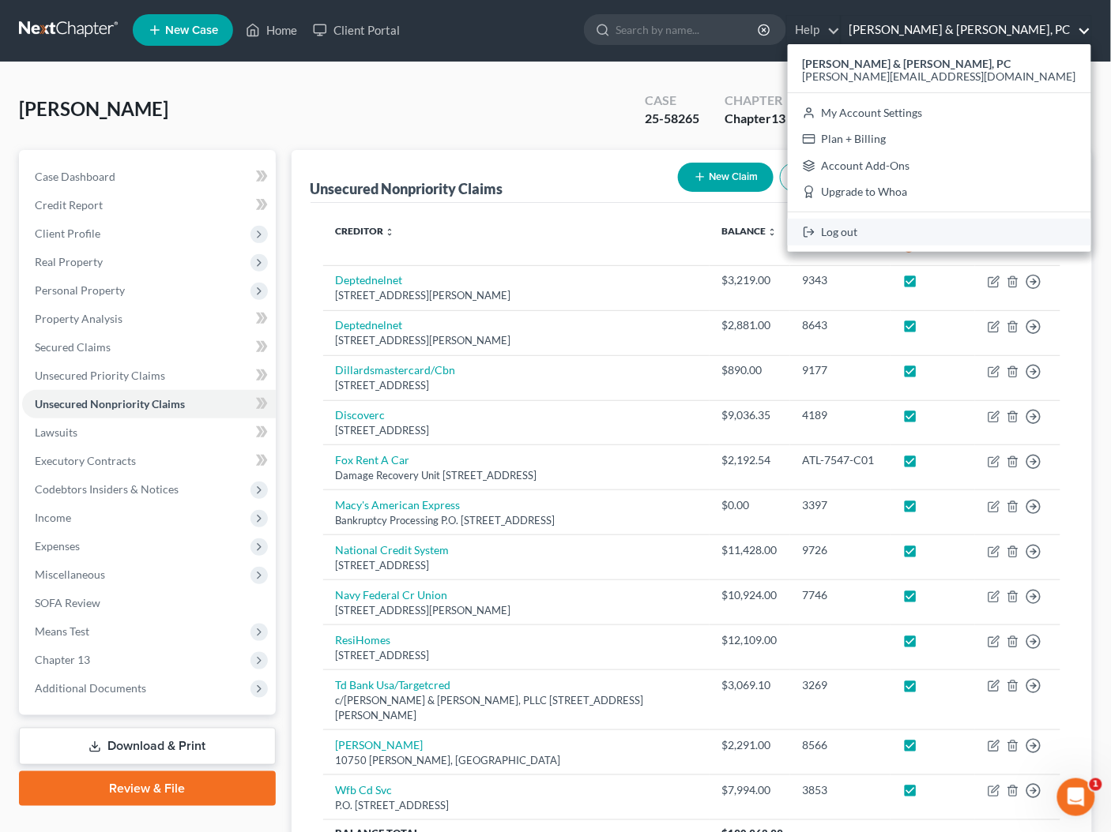
click at [992, 227] on link "Log out" at bounding box center [938, 232] width 303 height 27
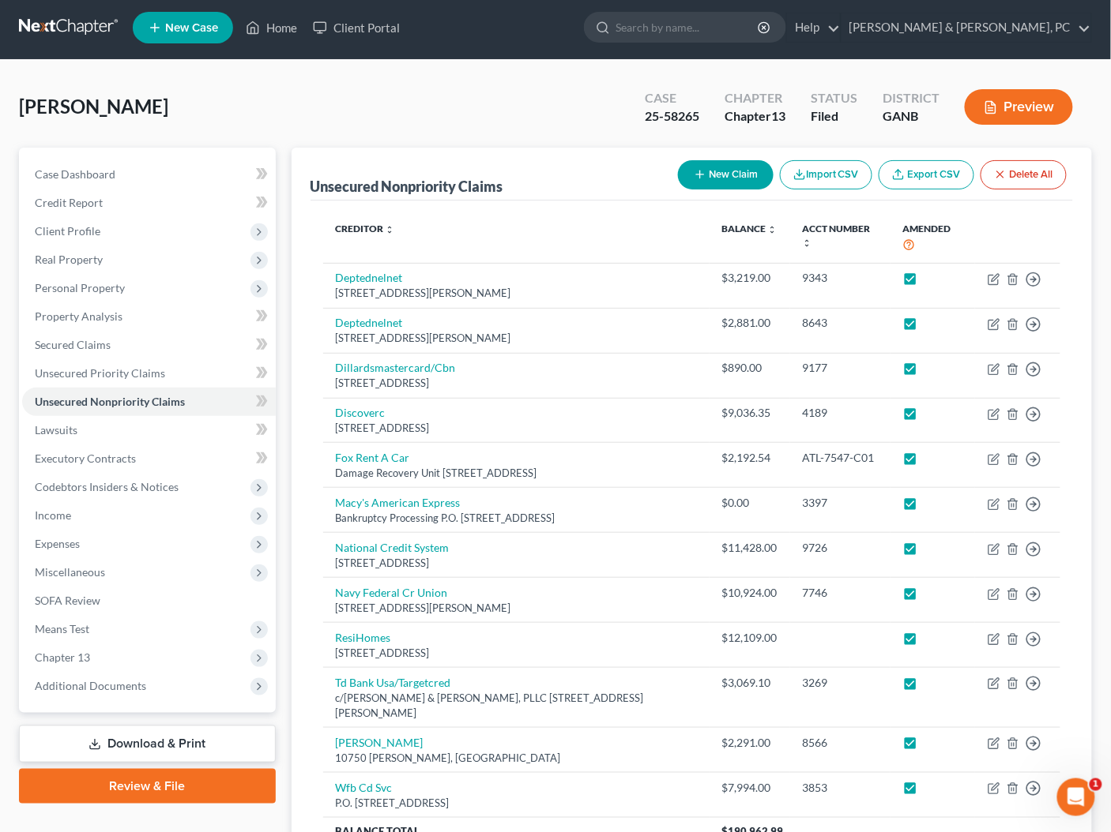
scroll to position [6, 0]
